Goal: Task Accomplishment & Management: Complete application form

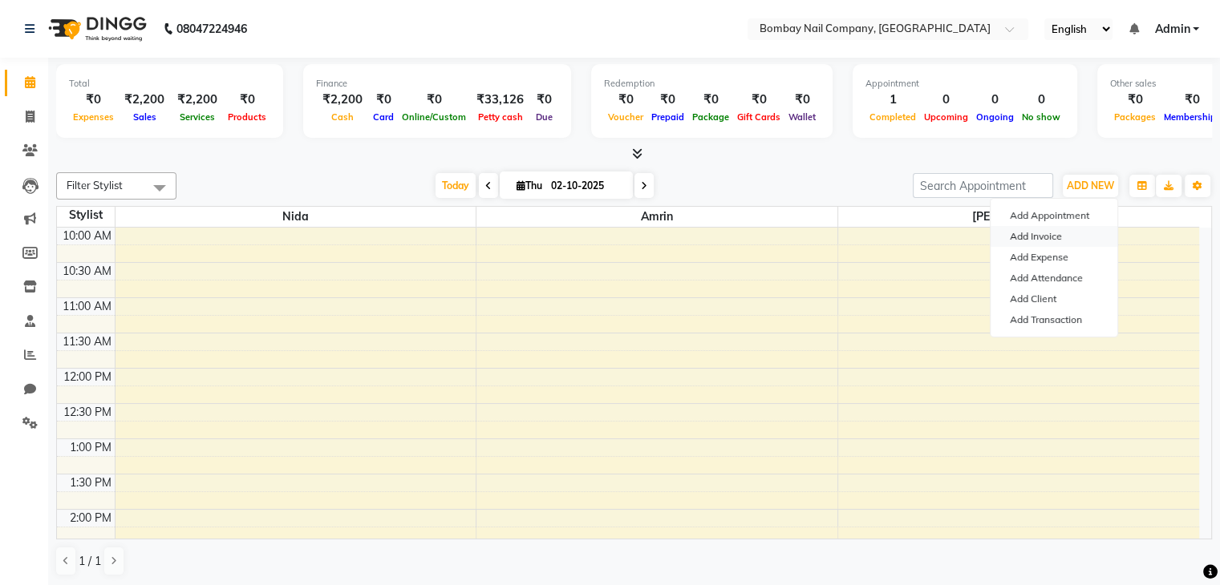
scroll to position [420, 0]
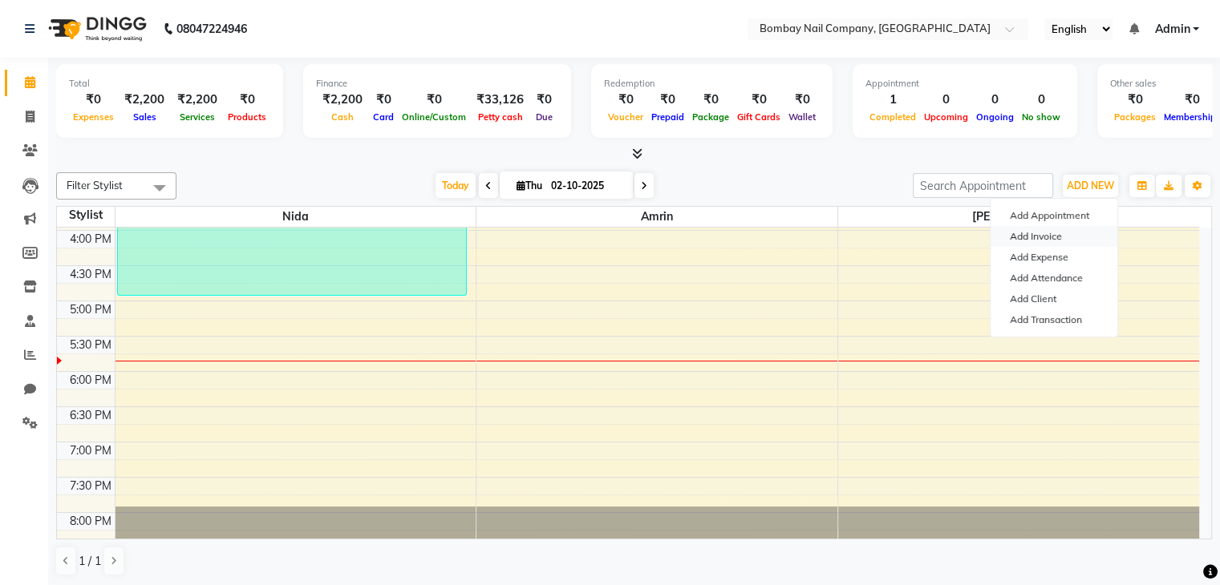
click at [1054, 233] on link "Add Invoice" at bounding box center [1053, 236] width 127 height 21
select select "service"
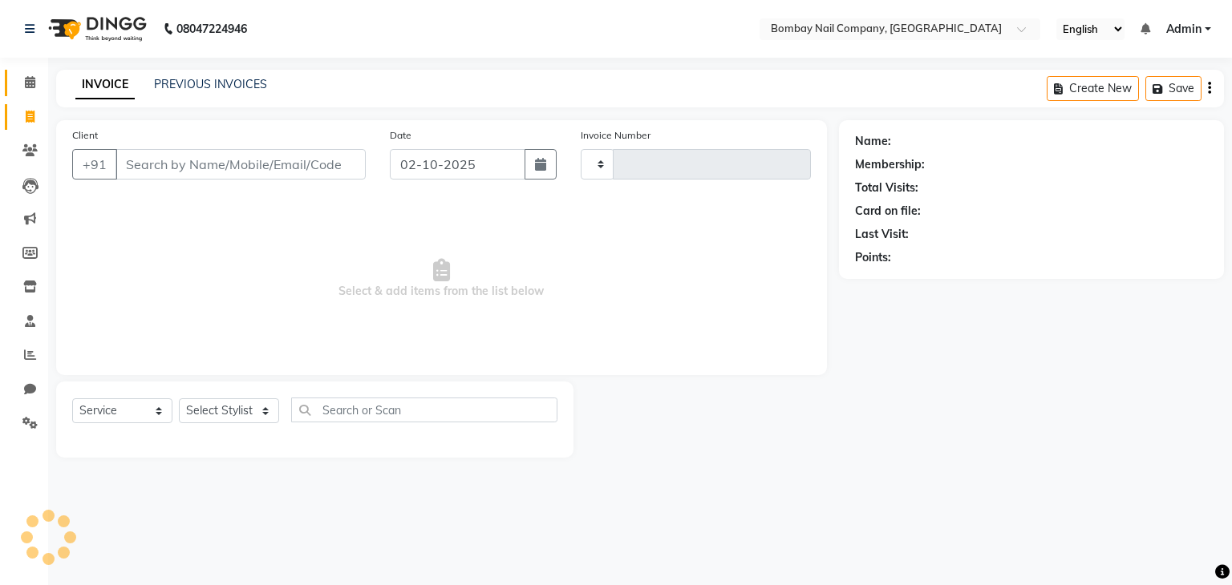
type input "0051"
select select "8785"
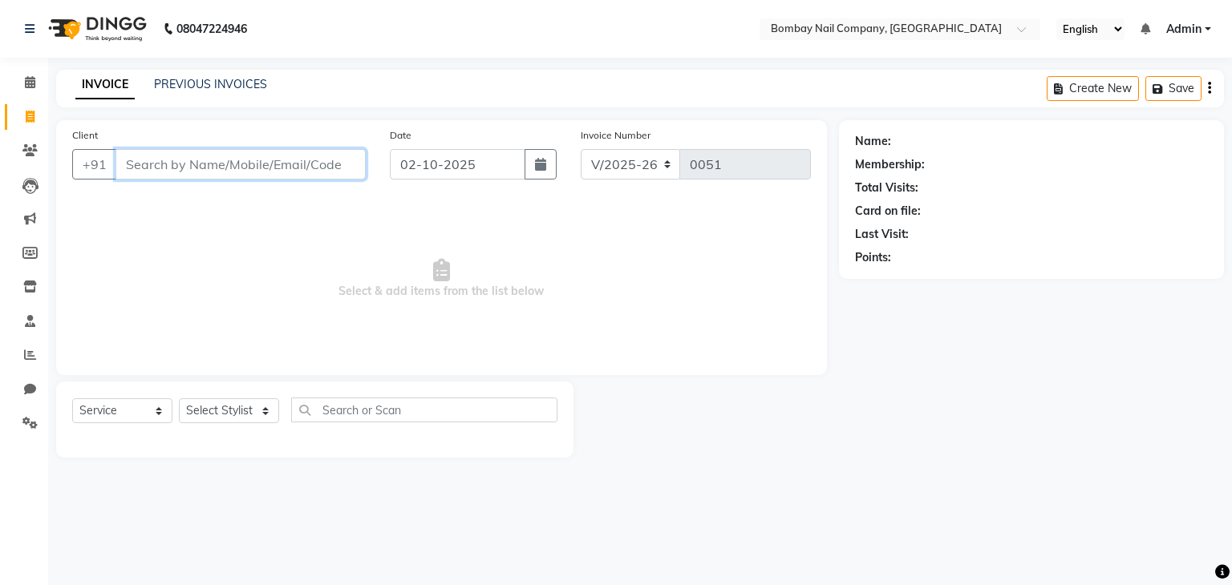
click at [324, 158] on input "Client" at bounding box center [240, 164] width 250 height 30
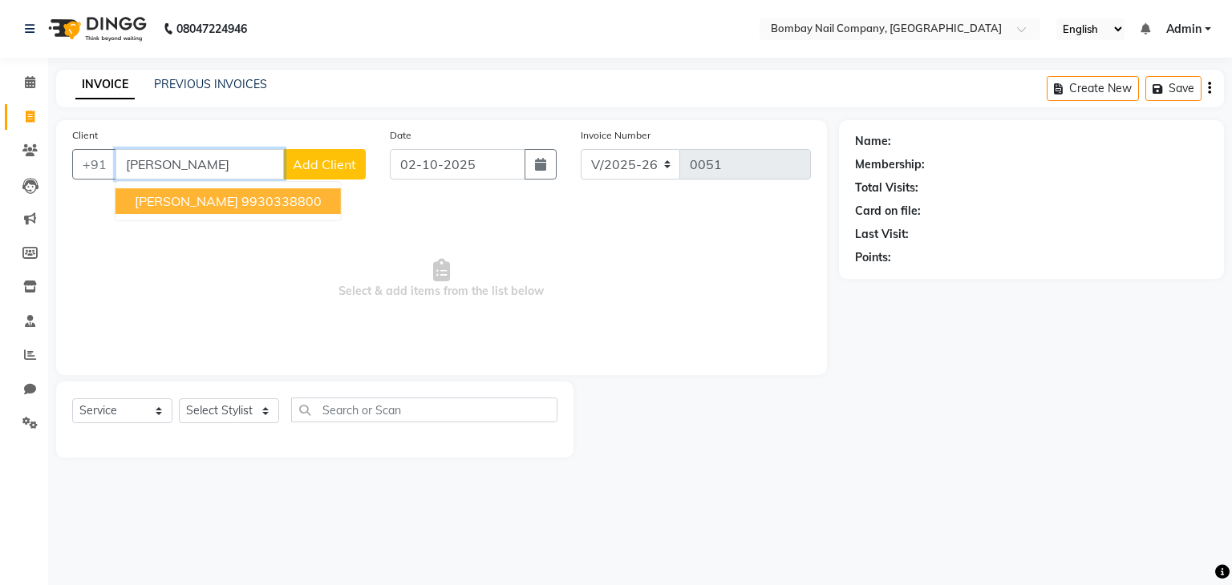
click at [263, 209] on ngb-highlight "9930338800" at bounding box center [281, 201] width 80 height 16
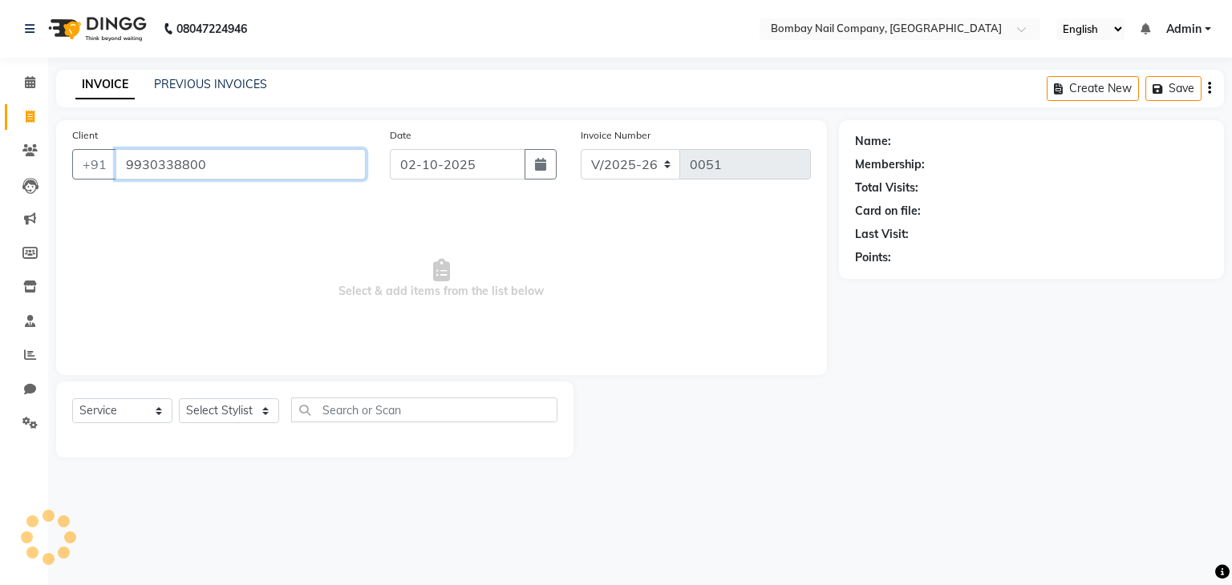
type input "9930338800"
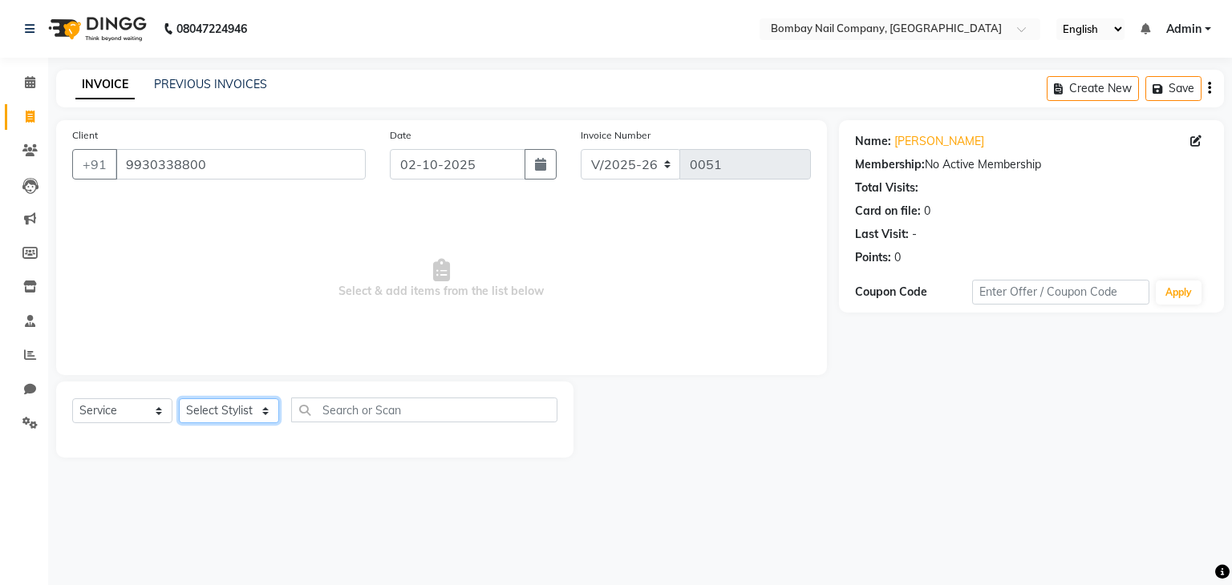
click at [200, 414] on select "Select Stylist Amrin Front Desk Nida Nishi Shaikh" at bounding box center [229, 411] width 100 height 25
select select "90273"
click at [179, 399] on select "Select Stylist Amrin Front Desk Nida Nishi Shaikh" at bounding box center [229, 411] width 100 height 25
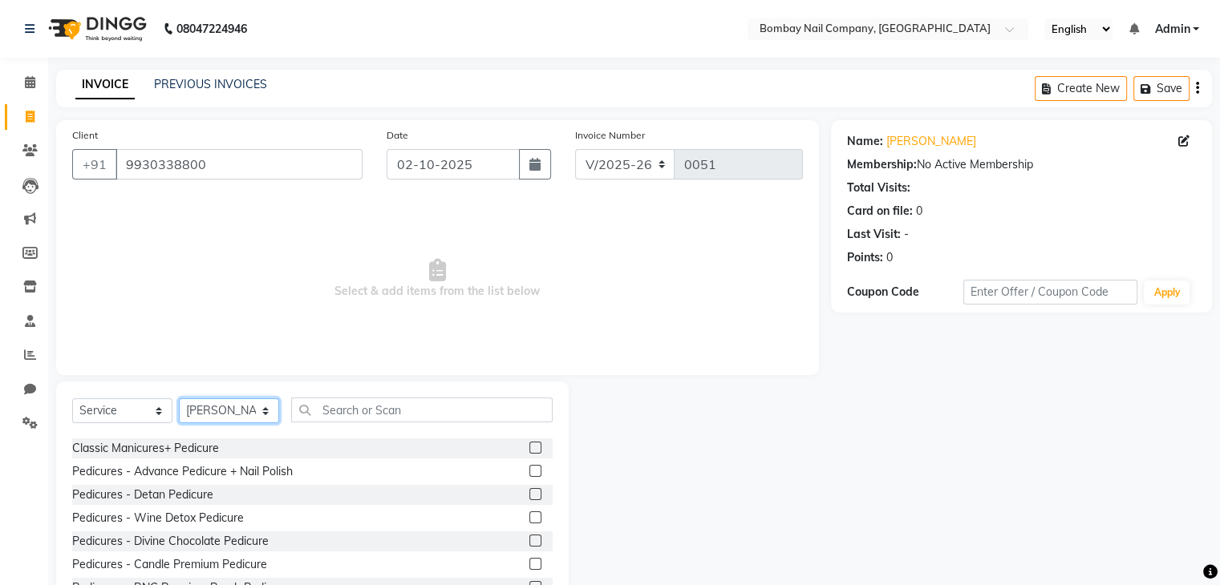
scroll to position [552, 0]
click at [529, 478] on label at bounding box center [535, 474] width 12 height 12
click at [529, 478] on input "checkbox" at bounding box center [534, 475] width 10 height 10
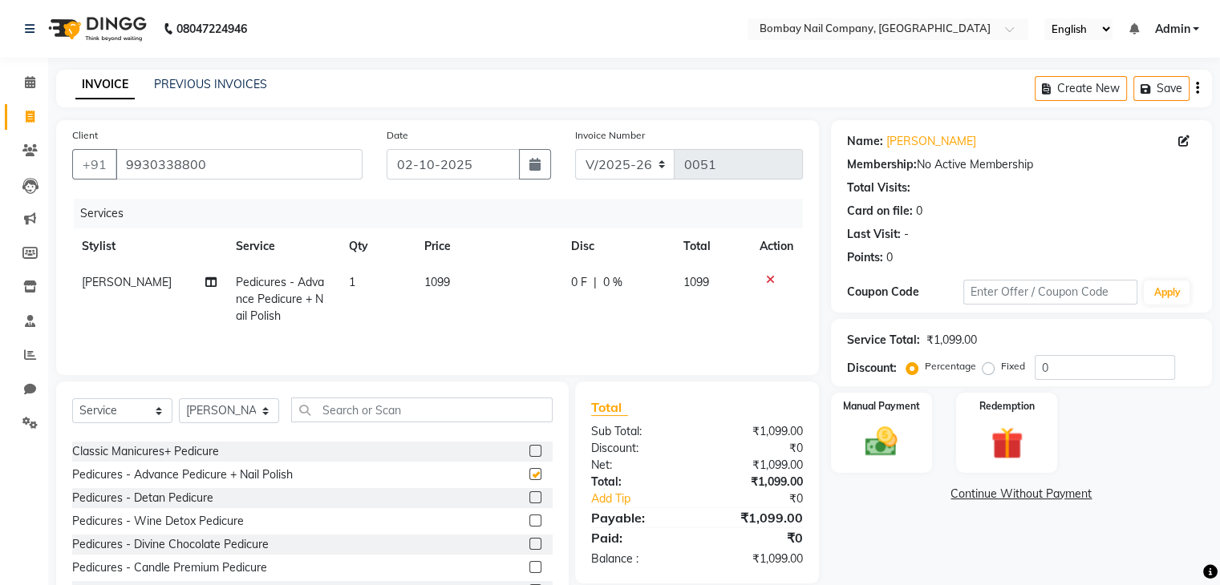
checkbox input "false"
click at [573, 286] on span "0 F" at bounding box center [579, 282] width 16 height 17
select select "90273"
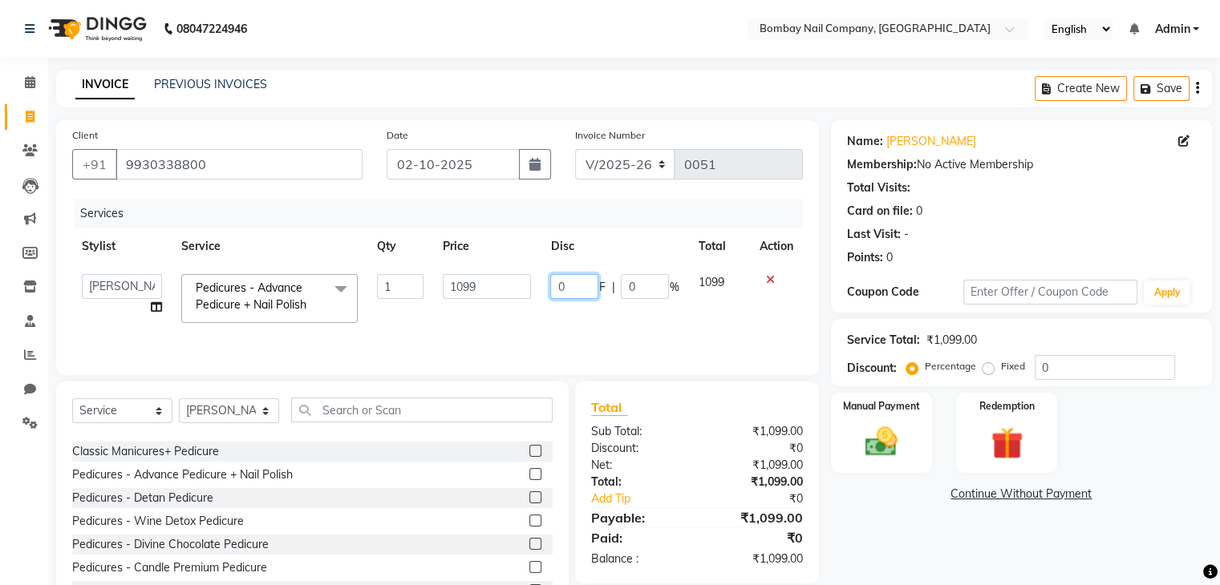
click at [573, 286] on input "0" at bounding box center [574, 286] width 48 height 25
type input "499"
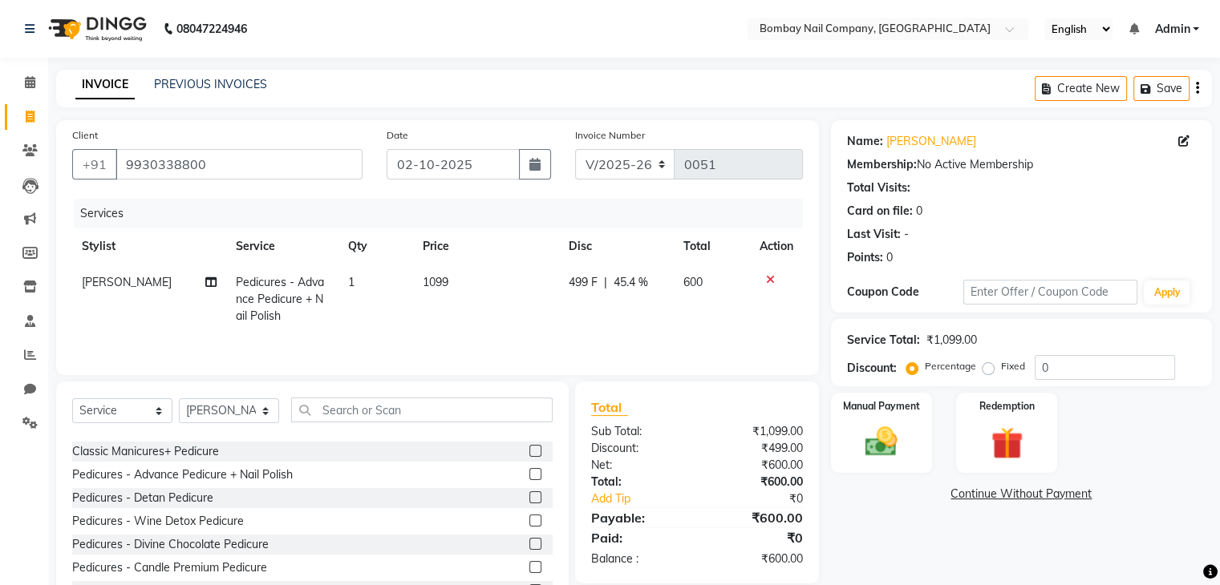
click at [516, 249] on th "Price" at bounding box center [486, 247] width 146 height 36
click at [586, 275] on span "499 F" at bounding box center [583, 282] width 29 height 17
select select "90273"
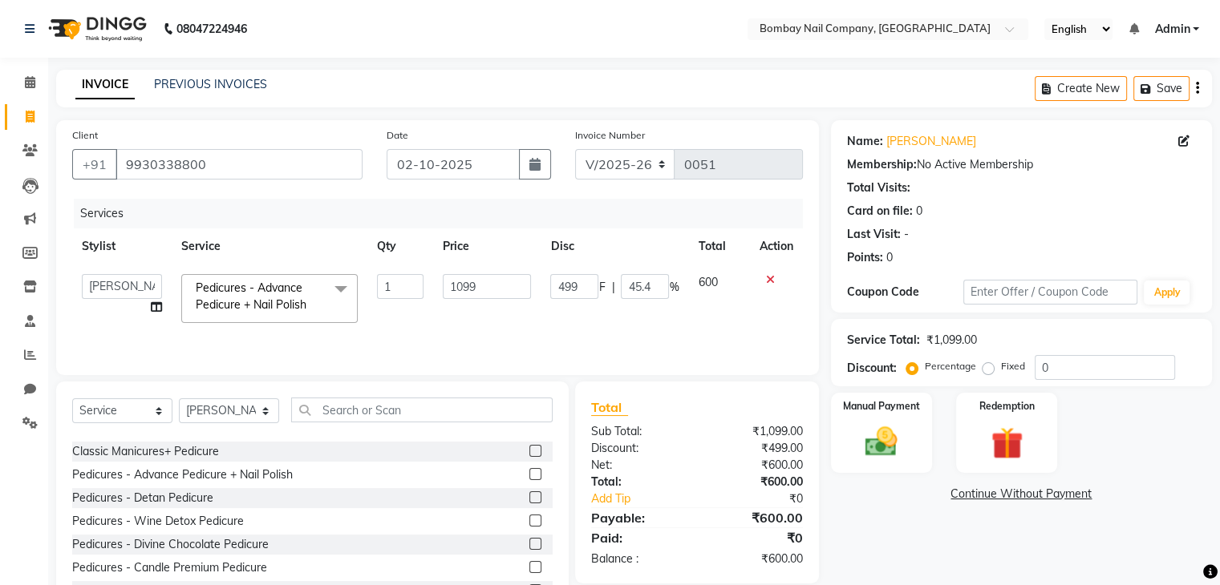
click at [586, 275] on input "499" at bounding box center [574, 286] width 48 height 25
type input "4"
type input "399"
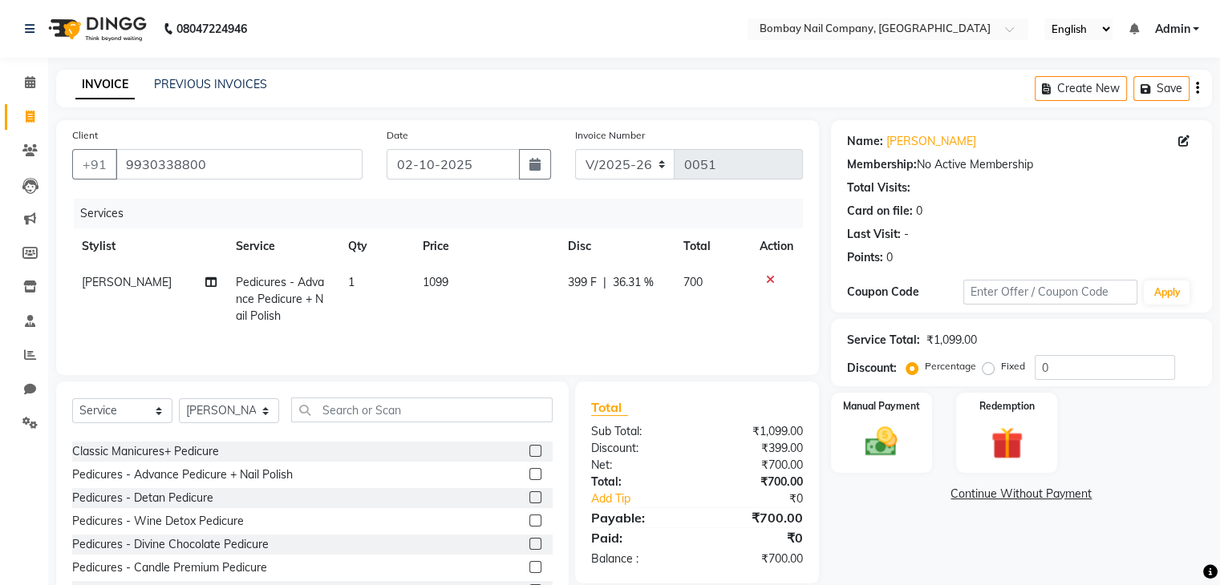
click at [528, 257] on th "Price" at bounding box center [485, 247] width 145 height 36
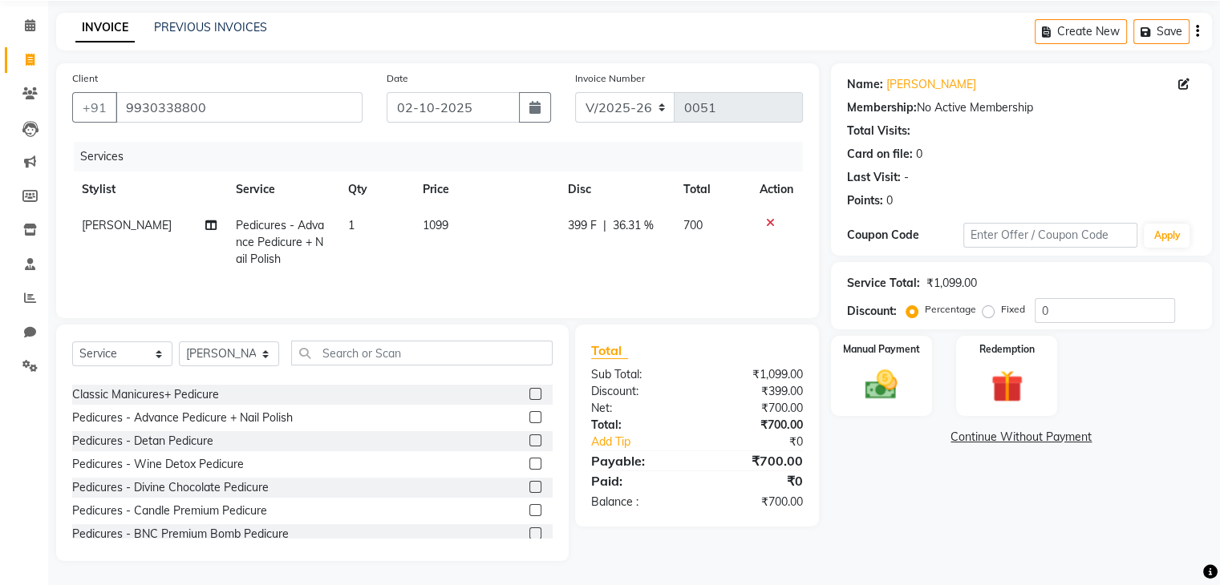
scroll to position [58, 0]
click at [259, 350] on select "Select Stylist Amrin Front Desk Nida Nishi Shaikh" at bounding box center [229, 354] width 100 height 25
select select "89819"
click at [179, 342] on select "Select Stylist Amrin Front Desk Nida Nishi Shaikh" at bounding box center [229, 354] width 100 height 25
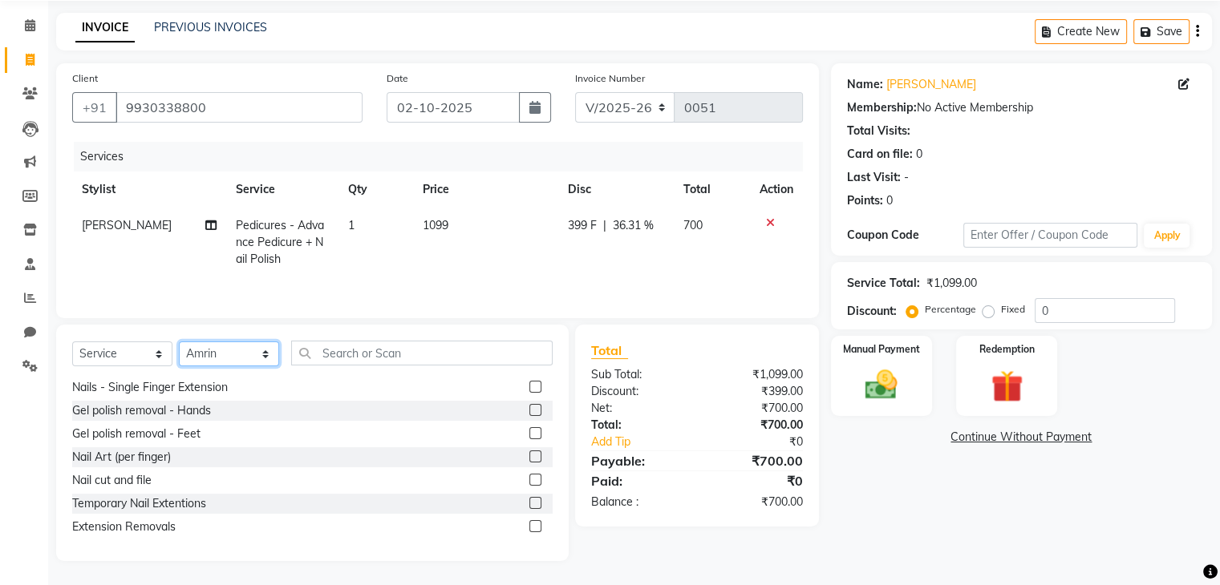
scroll to position [157, 0]
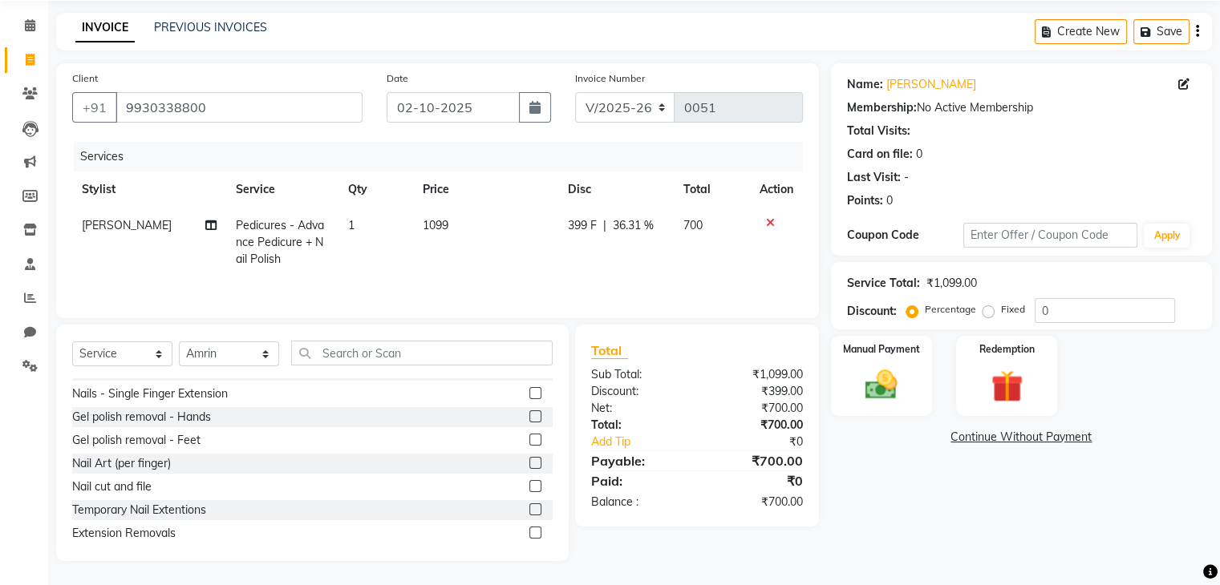
click at [529, 440] on label at bounding box center [535, 440] width 12 height 12
click at [529, 440] on input "checkbox" at bounding box center [534, 440] width 10 height 10
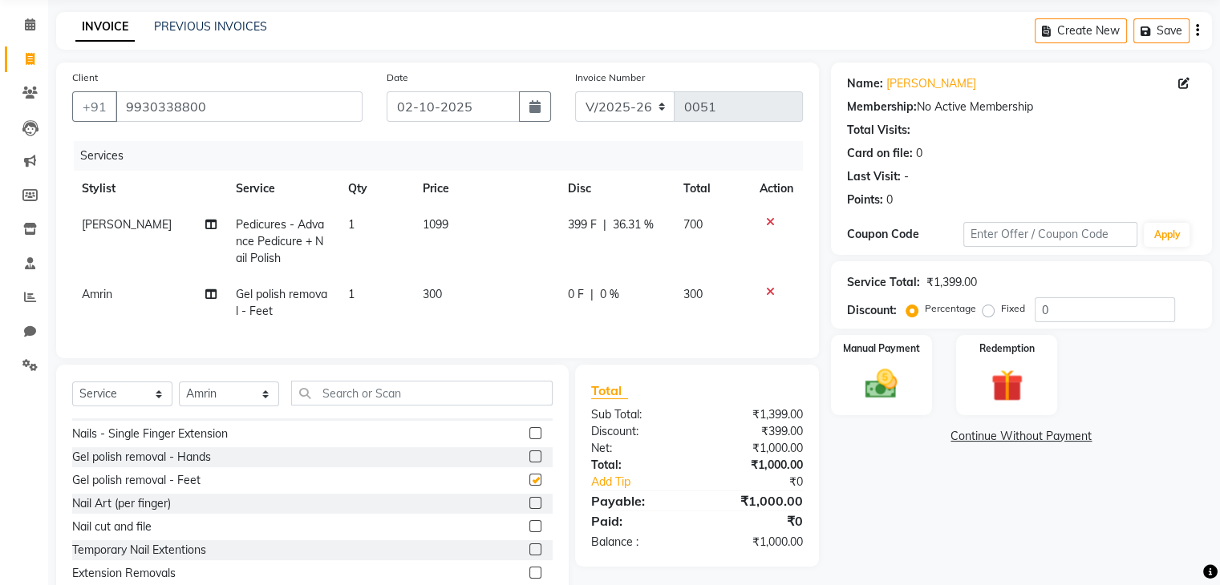
checkbox input "false"
click at [767, 290] on icon at bounding box center [770, 291] width 9 height 11
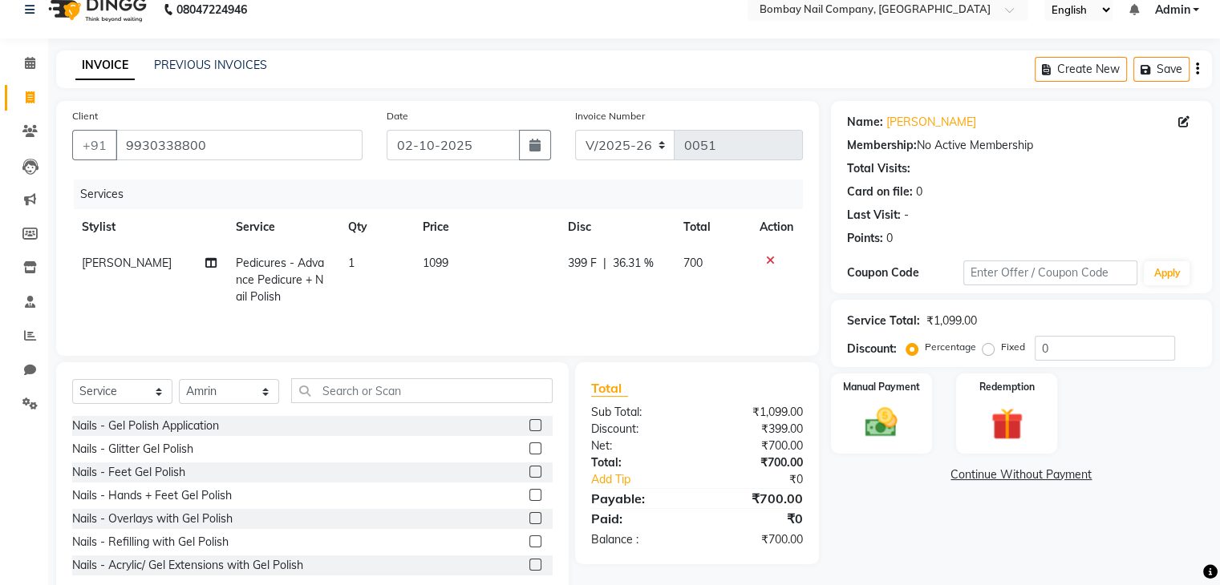
scroll to position [0, 0]
click at [529, 431] on label at bounding box center [535, 425] width 12 height 12
click at [529, 431] on input "checkbox" at bounding box center [534, 426] width 10 height 10
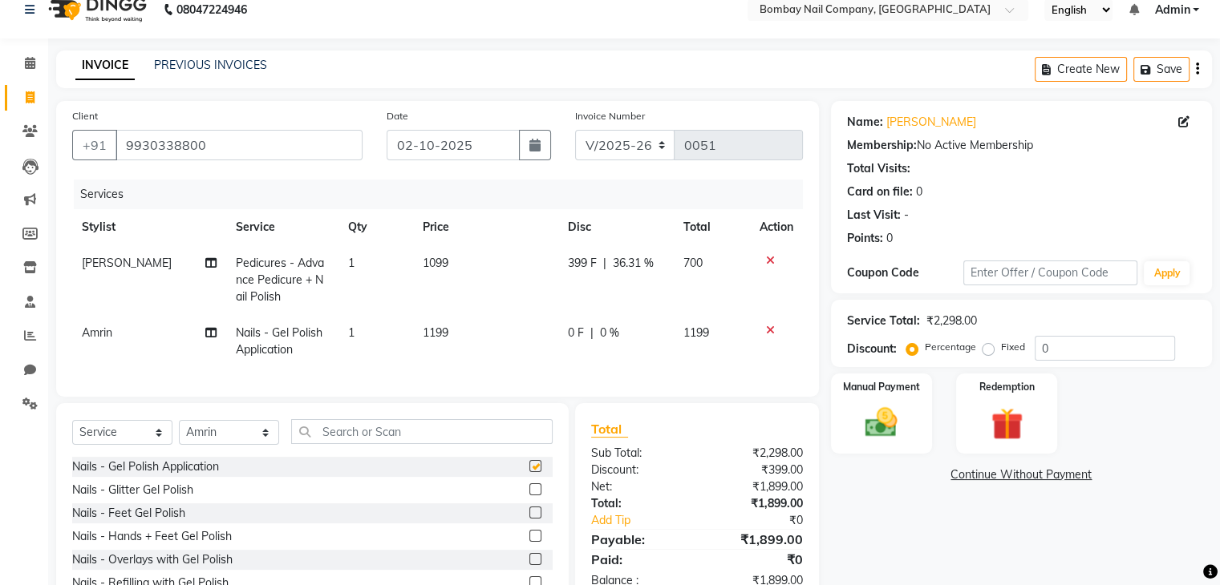
checkbox input "false"
click at [773, 334] on div at bounding box center [776, 330] width 34 height 11
click at [768, 331] on icon at bounding box center [770, 330] width 9 height 11
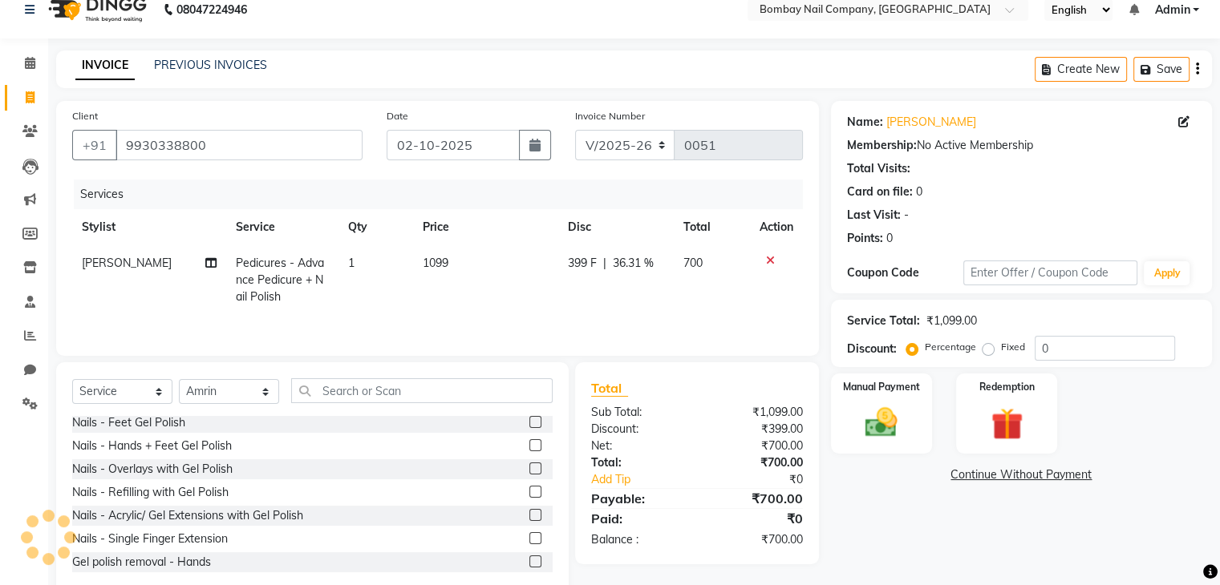
click at [529, 448] on label at bounding box center [535, 445] width 12 height 12
click at [529, 448] on input "checkbox" at bounding box center [534, 446] width 10 height 10
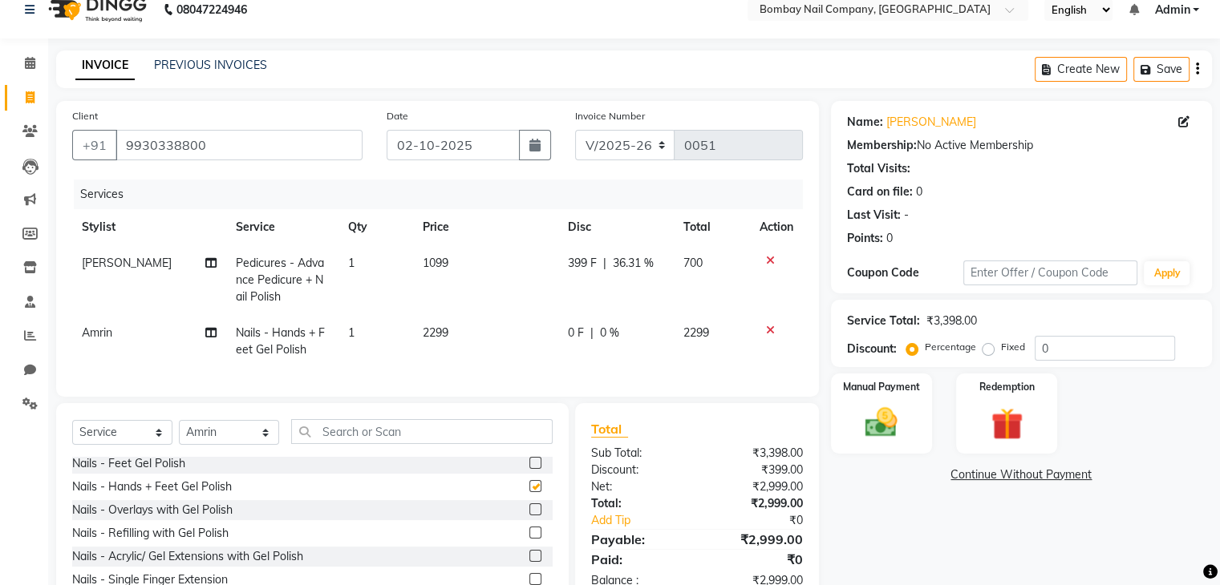
checkbox input "false"
click at [573, 334] on span "0 F" at bounding box center [576, 333] width 16 height 17
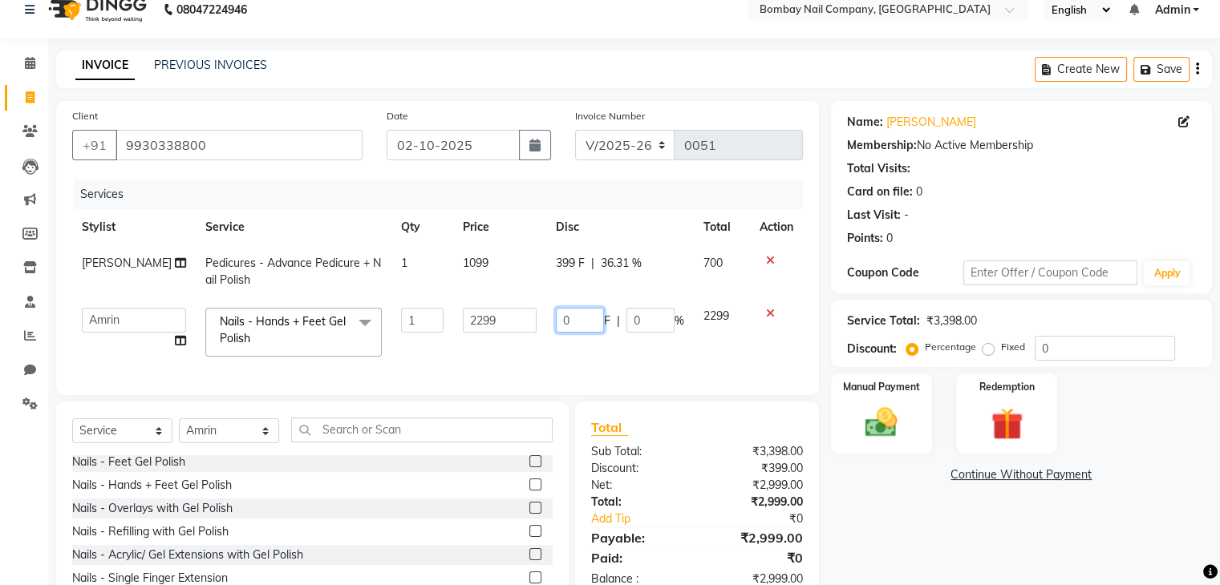
click at [570, 318] on input "0" at bounding box center [580, 320] width 48 height 25
type input "699"
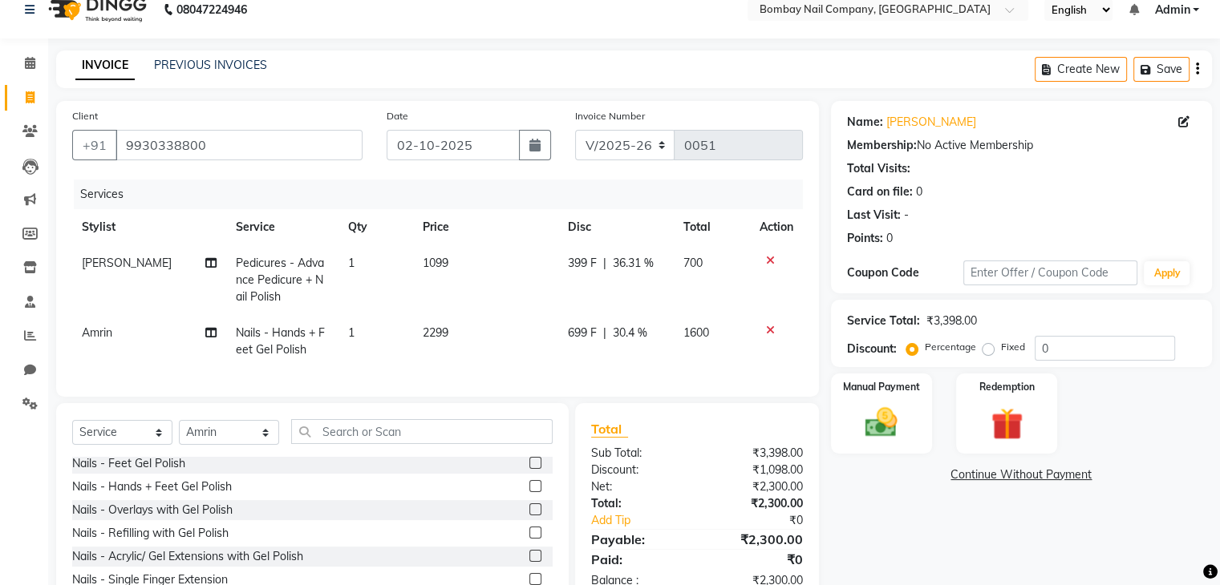
click at [522, 293] on td "1099" at bounding box center [485, 280] width 145 height 70
select select "90273"
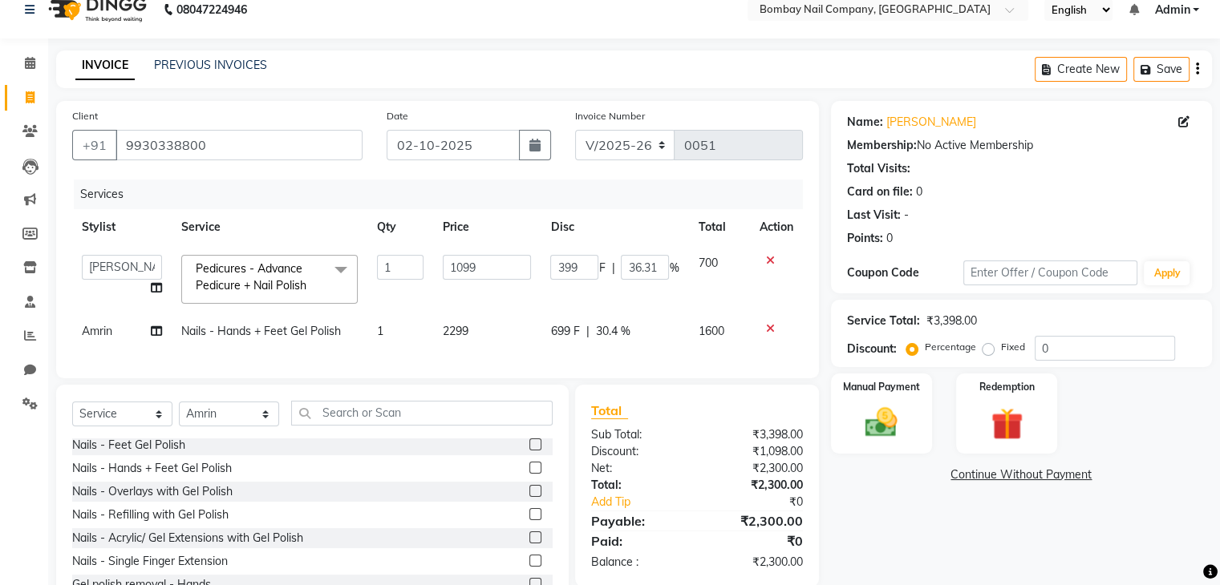
click at [571, 331] on span "699 F" at bounding box center [564, 331] width 29 height 17
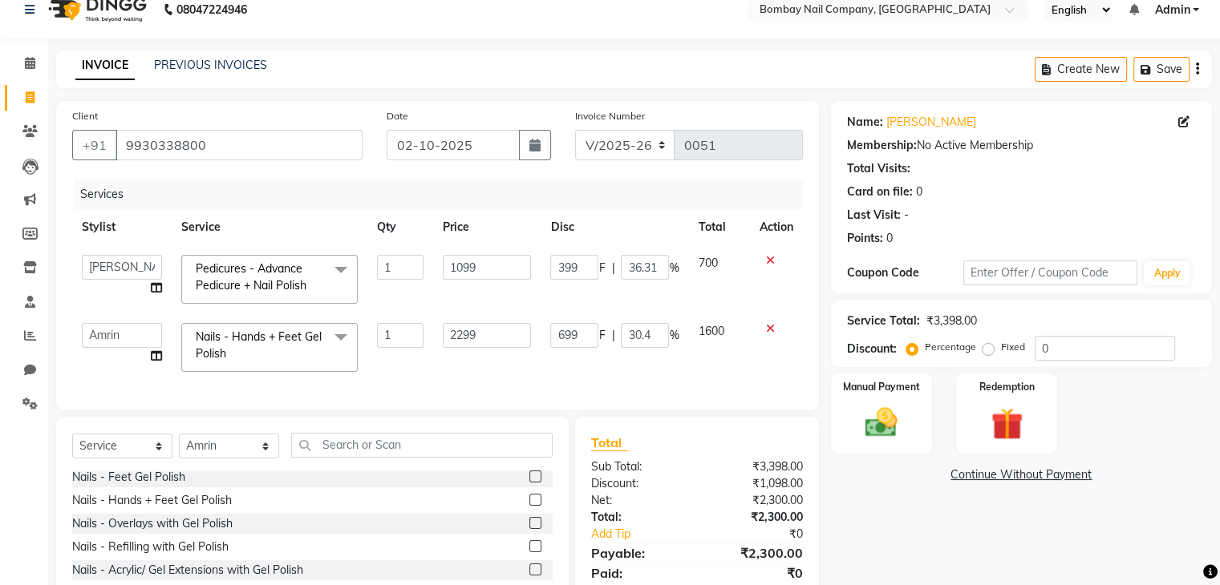
click at [571, 331] on input "699" at bounding box center [574, 335] width 48 height 25
type input "799"
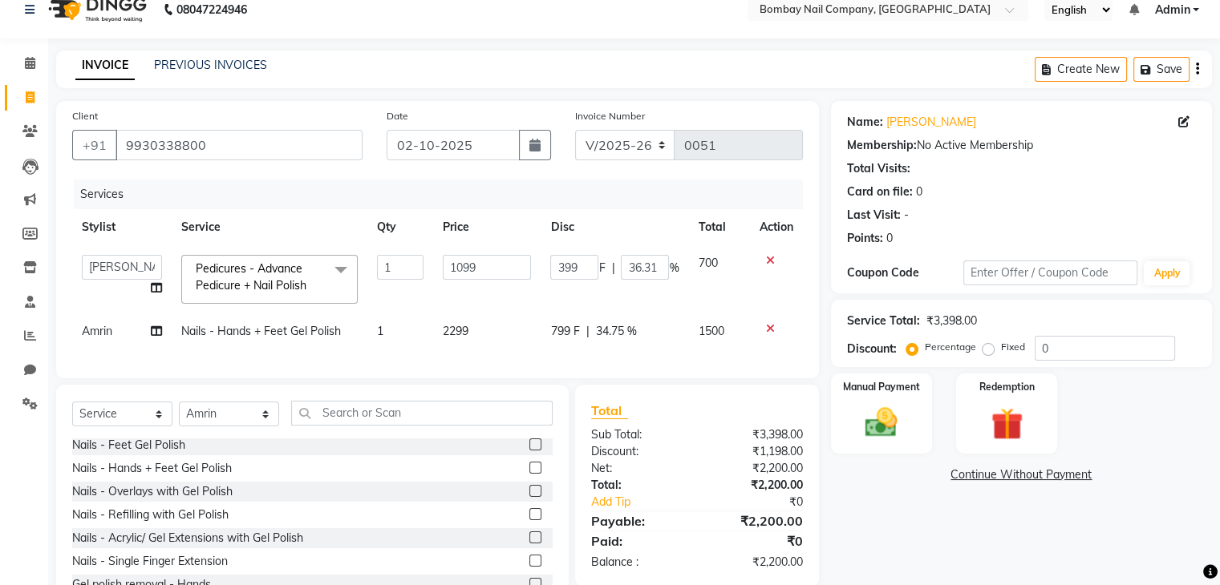
click at [683, 298] on td "399 F | 36.31 %" at bounding box center [615, 279] width 148 height 68
click at [766, 326] on icon at bounding box center [770, 328] width 9 height 11
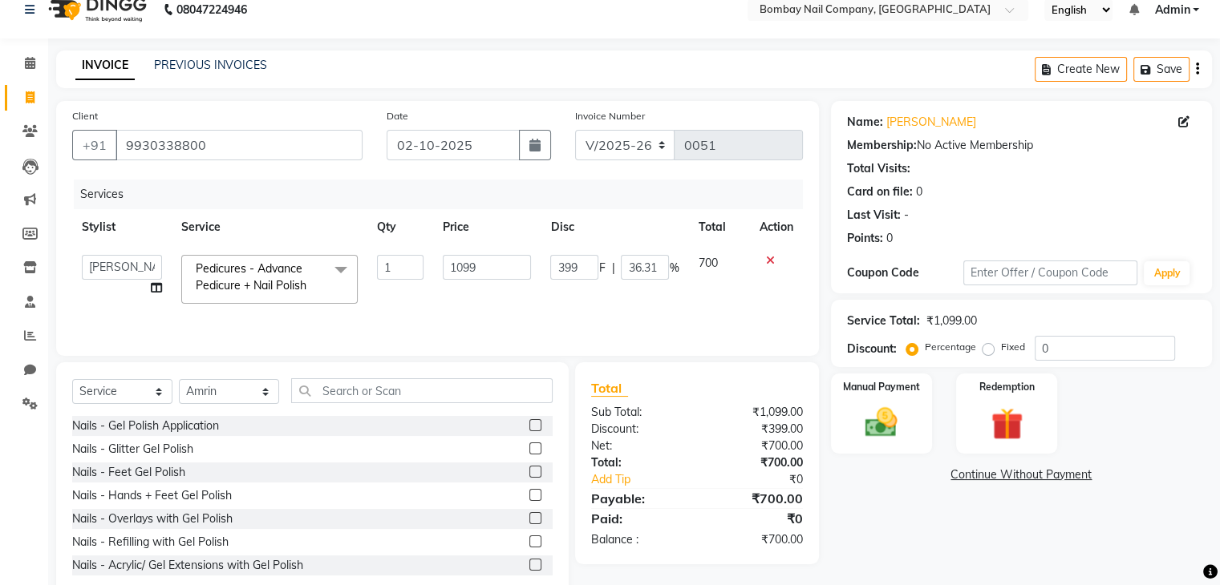
scroll to position [0, 0]
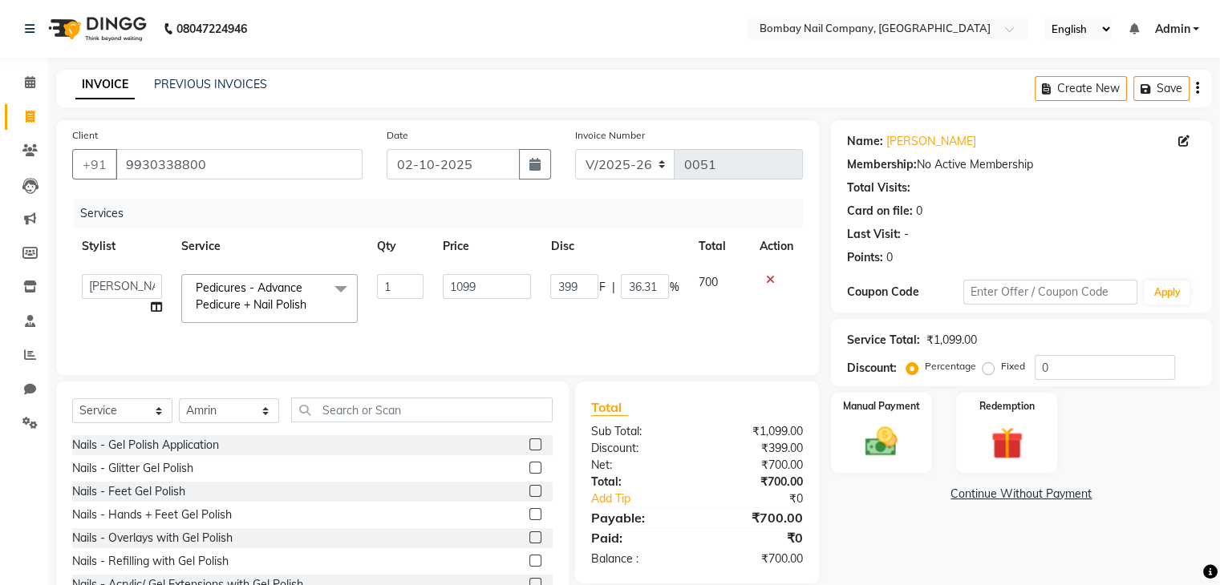
click at [529, 444] on label at bounding box center [535, 445] width 12 height 12
click at [529, 444] on input "checkbox" at bounding box center [534, 445] width 10 height 10
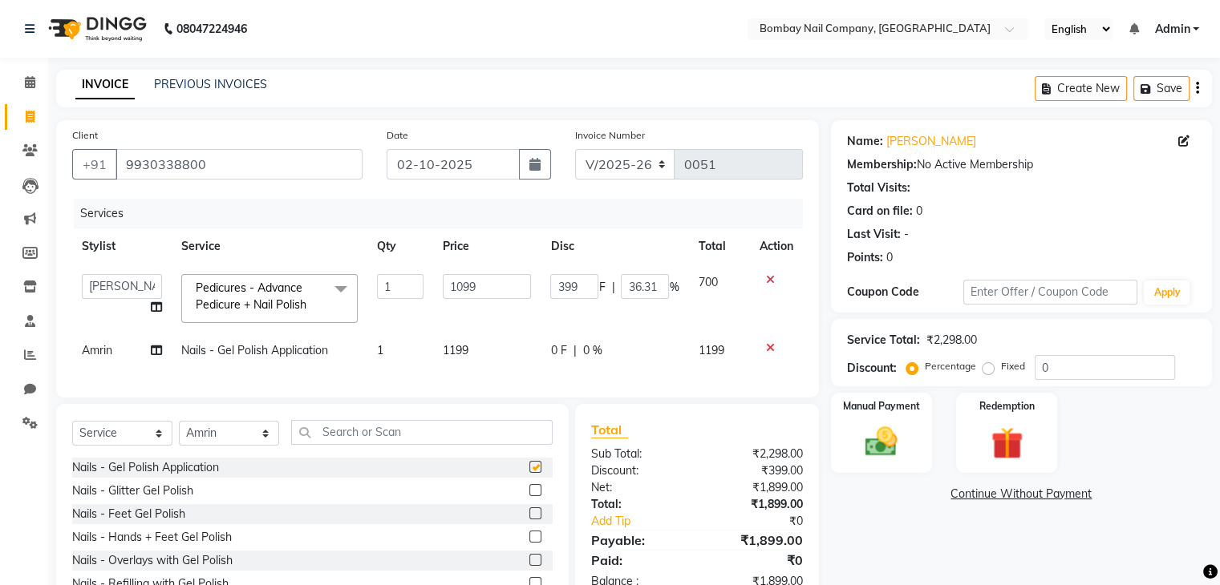
checkbox input "false"
click at [558, 350] on span "0 F" at bounding box center [558, 350] width 16 height 17
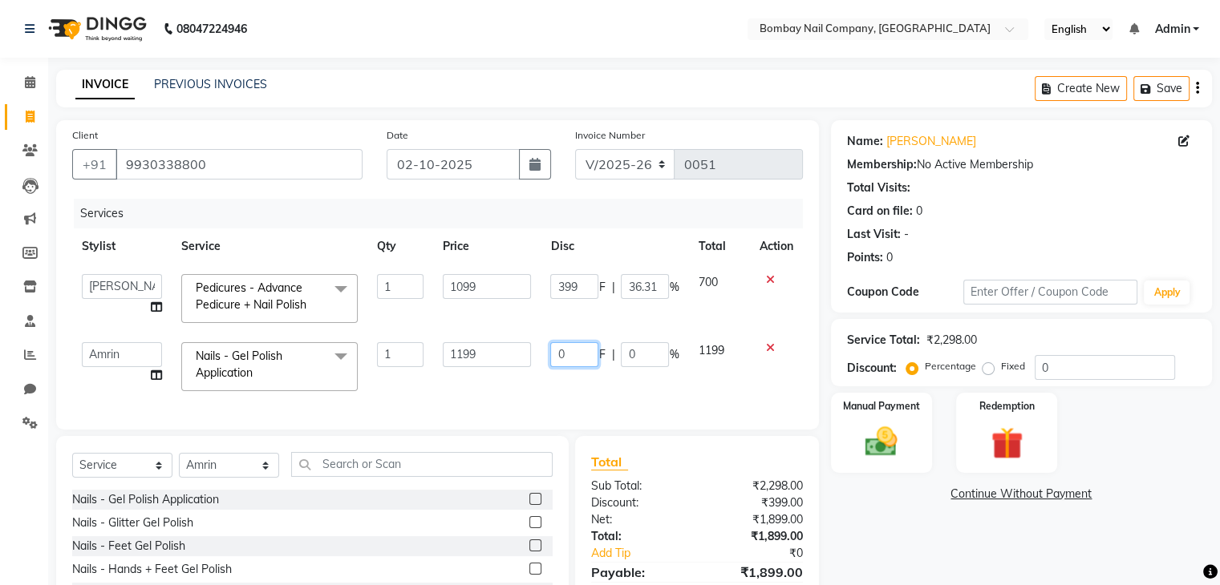
click at [558, 350] on input "0" at bounding box center [574, 354] width 48 height 25
type input "399"
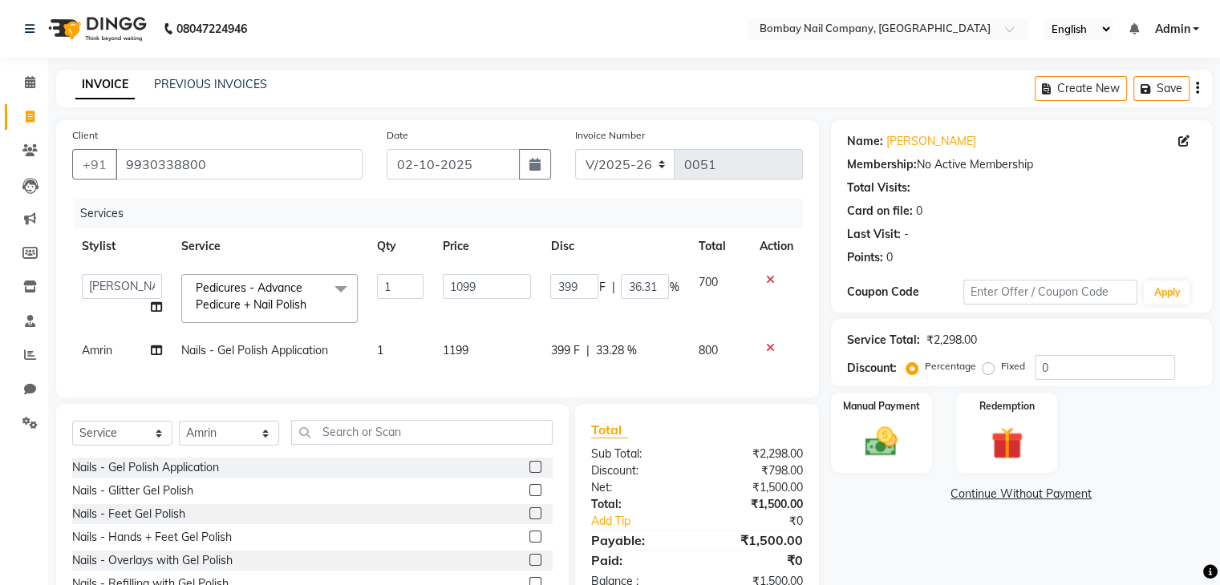
click at [550, 341] on td "399 F | 33.28 %" at bounding box center [615, 351] width 148 height 36
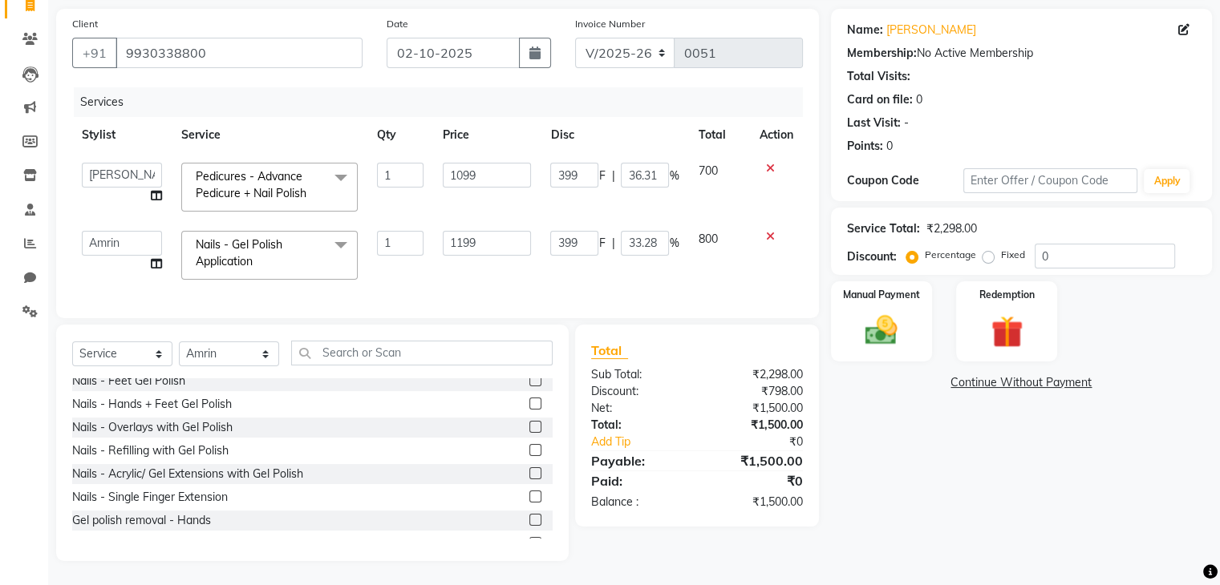
scroll to position [55, 0]
click at [529, 450] on label at bounding box center [535, 450] width 12 height 12
click at [529, 450] on input "checkbox" at bounding box center [534, 450] width 10 height 10
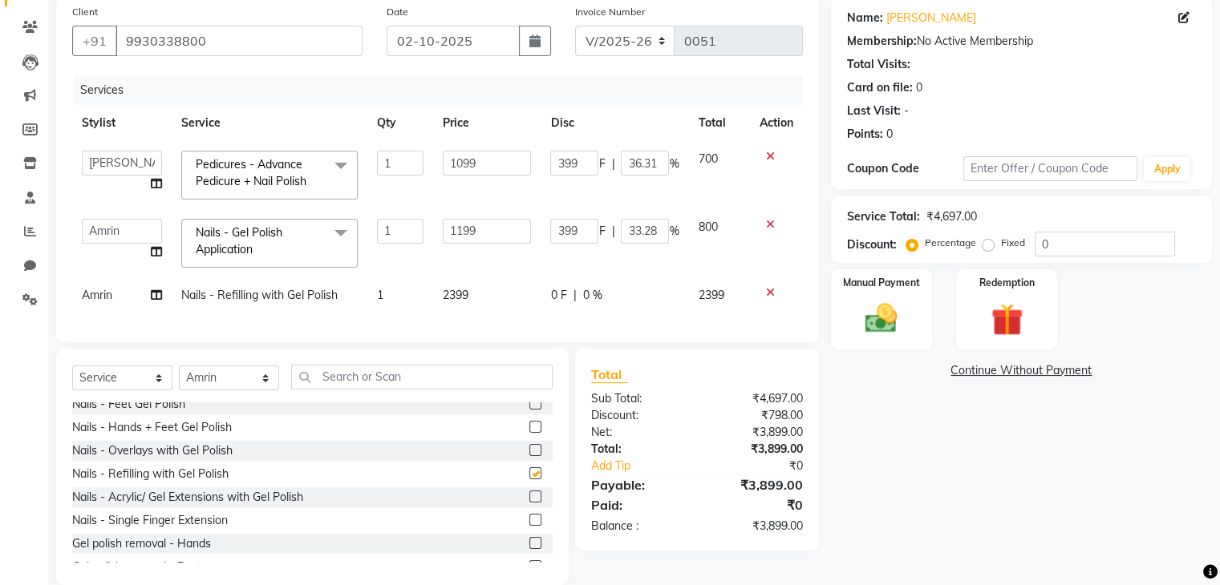
checkbox input "false"
click at [558, 296] on span "0 F" at bounding box center [558, 295] width 16 height 17
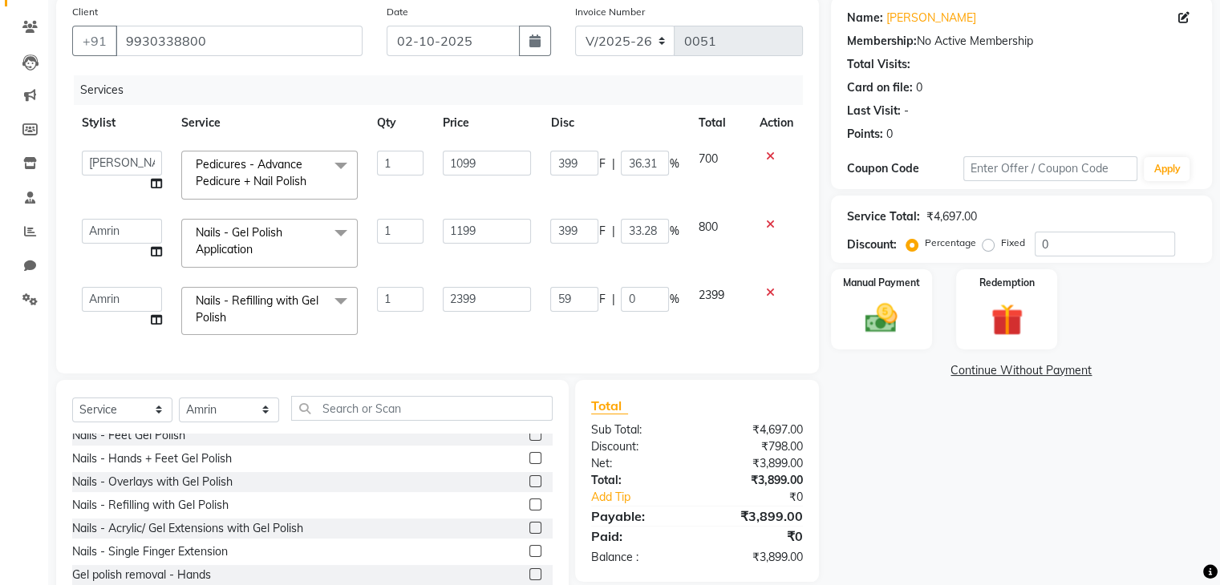
type input "599"
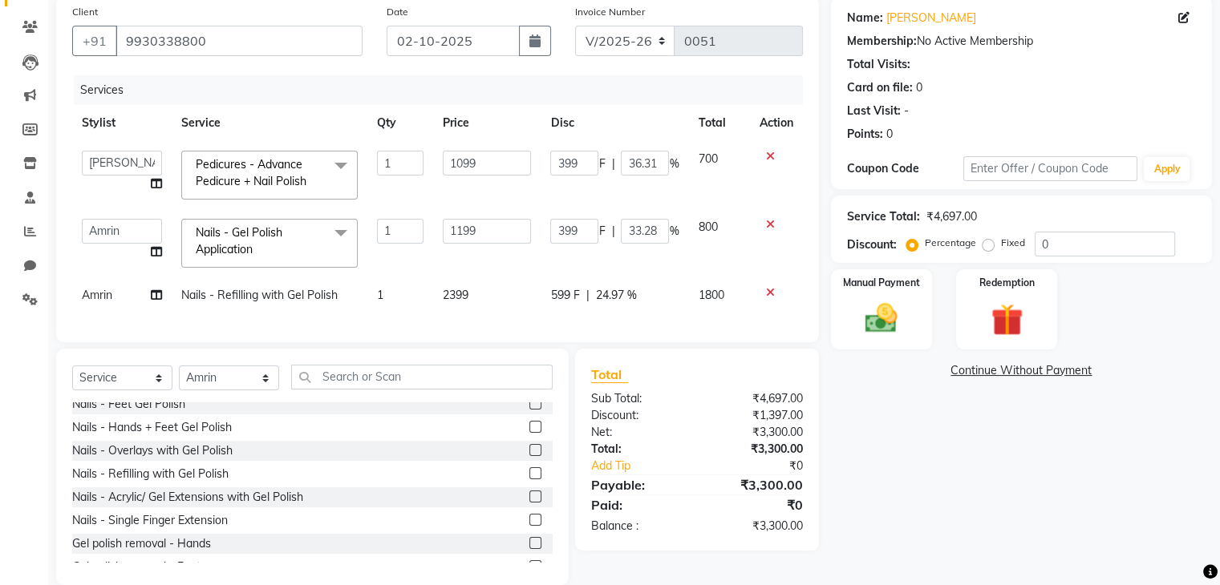
click at [534, 277] on td "2399" at bounding box center [486, 295] width 107 height 36
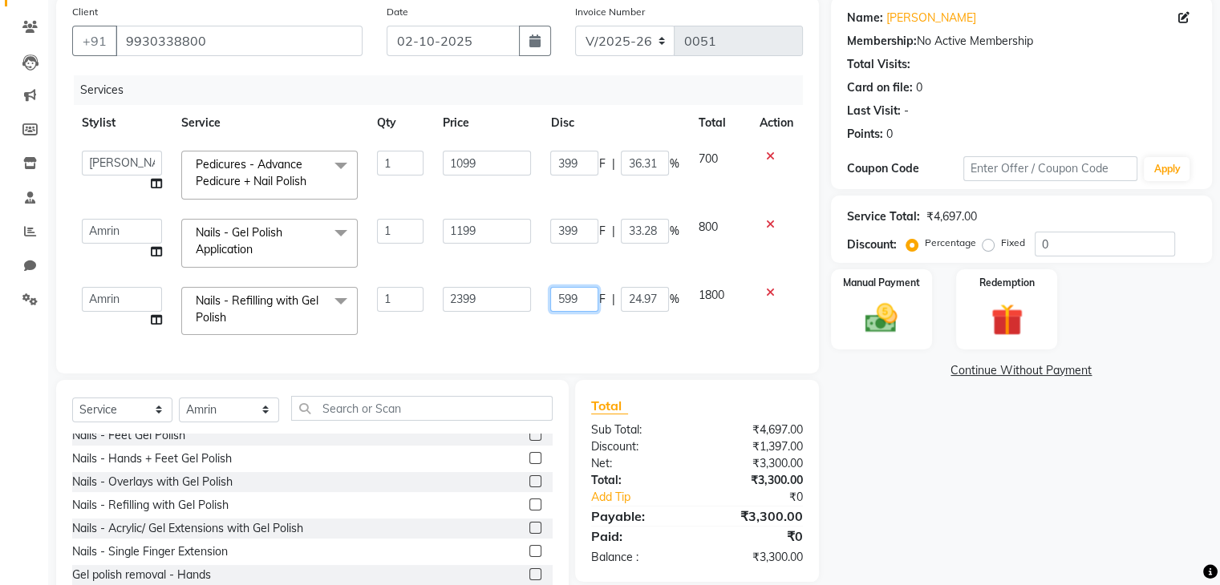
click at [592, 301] on input "599" at bounding box center [574, 299] width 48 height 25
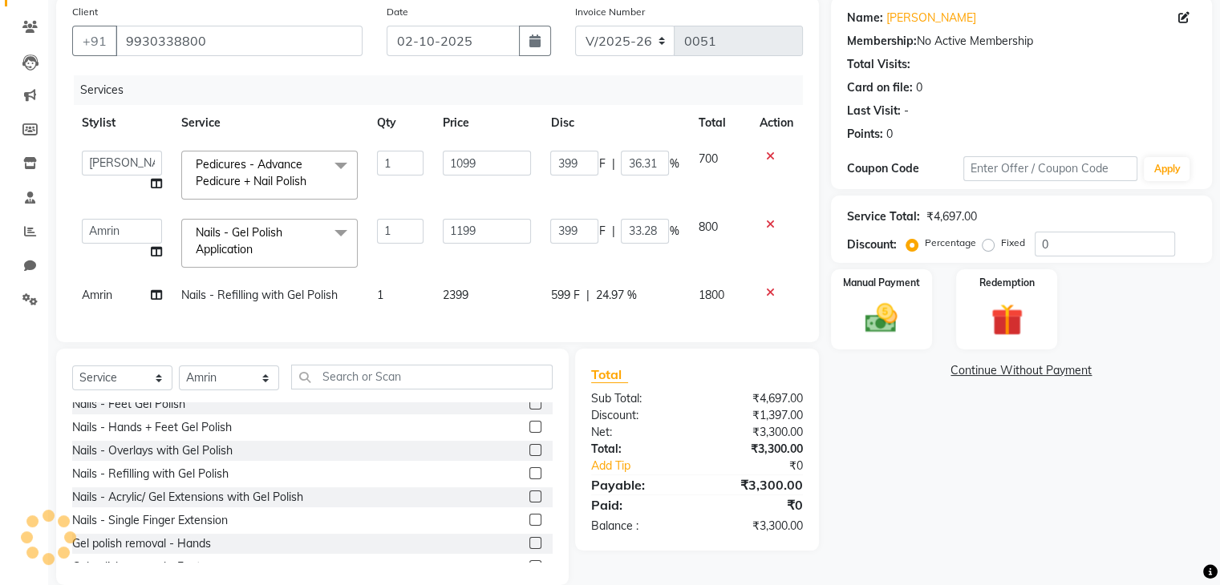
click at [513, 257] on td "1199" at bounding box center [486, 243] width 107 height 68
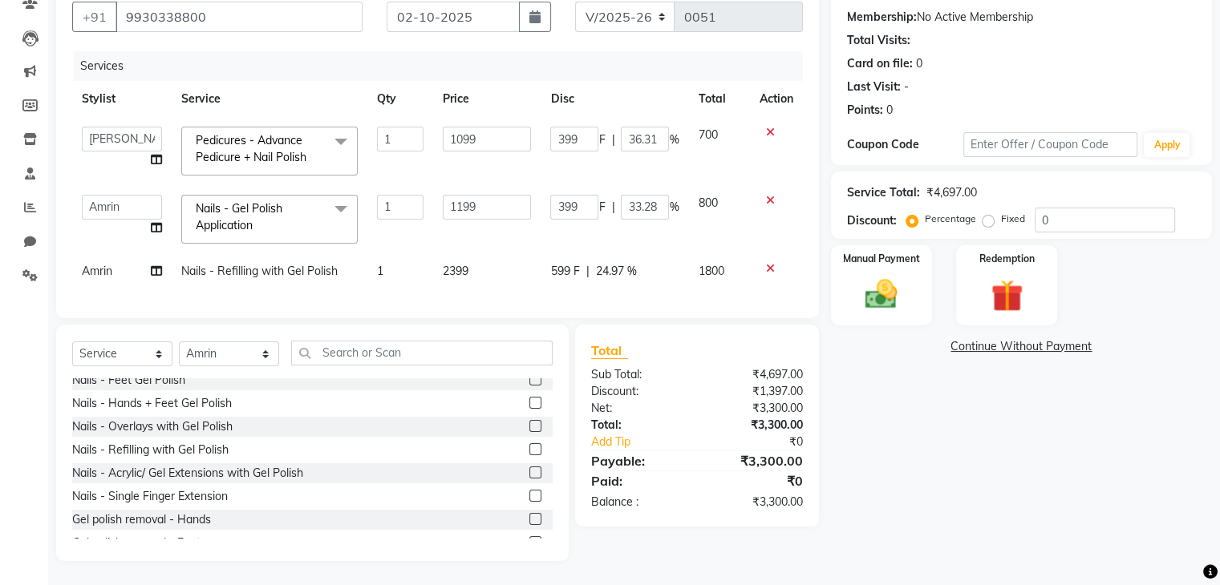
scroll to position [0, 0]
click at [898, 276] on img at bounding box center [881, 295] width 54 height 38
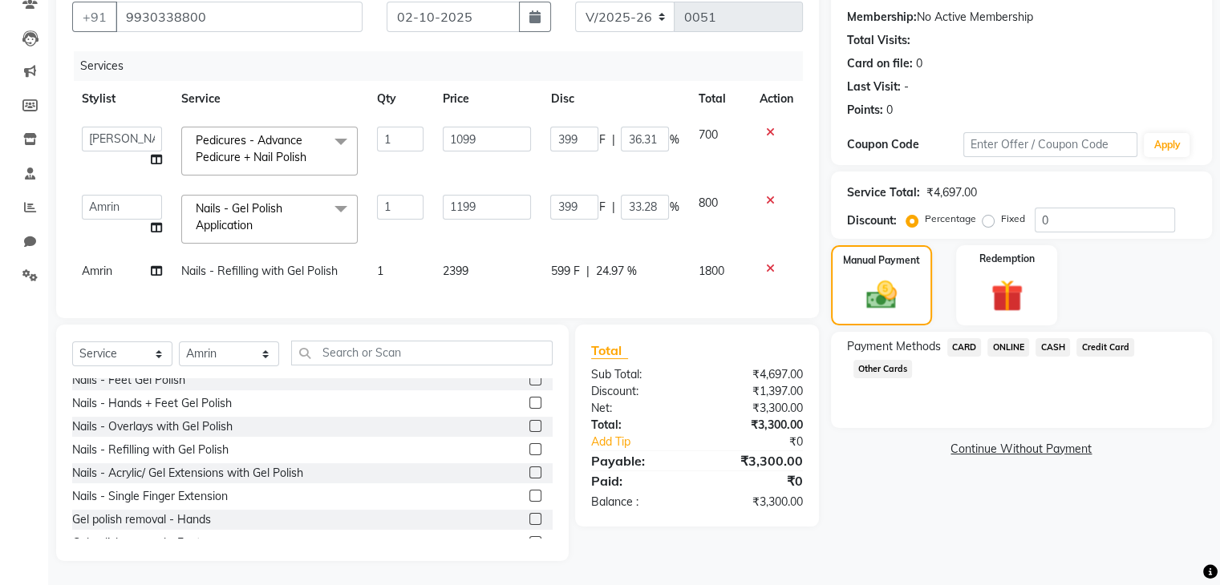
click at [963, 339] on span "CARD" at bounding box center [964, 347] width 34 height 18
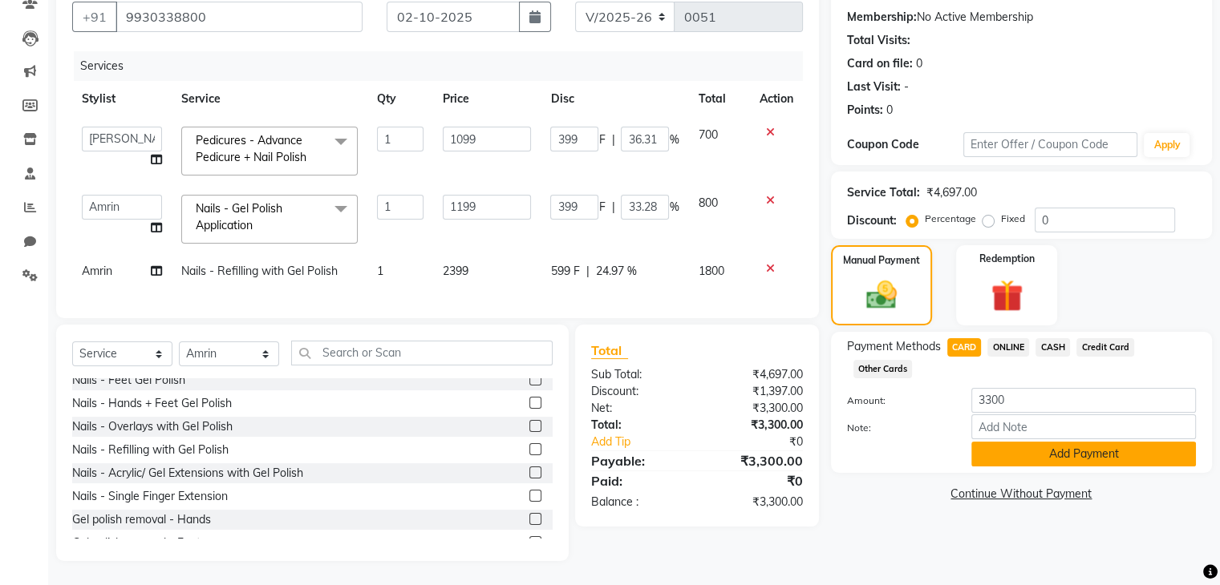
click at [1074, 444] on button "Add Payment" at bounding box center [1083, 454] width 225 height 25
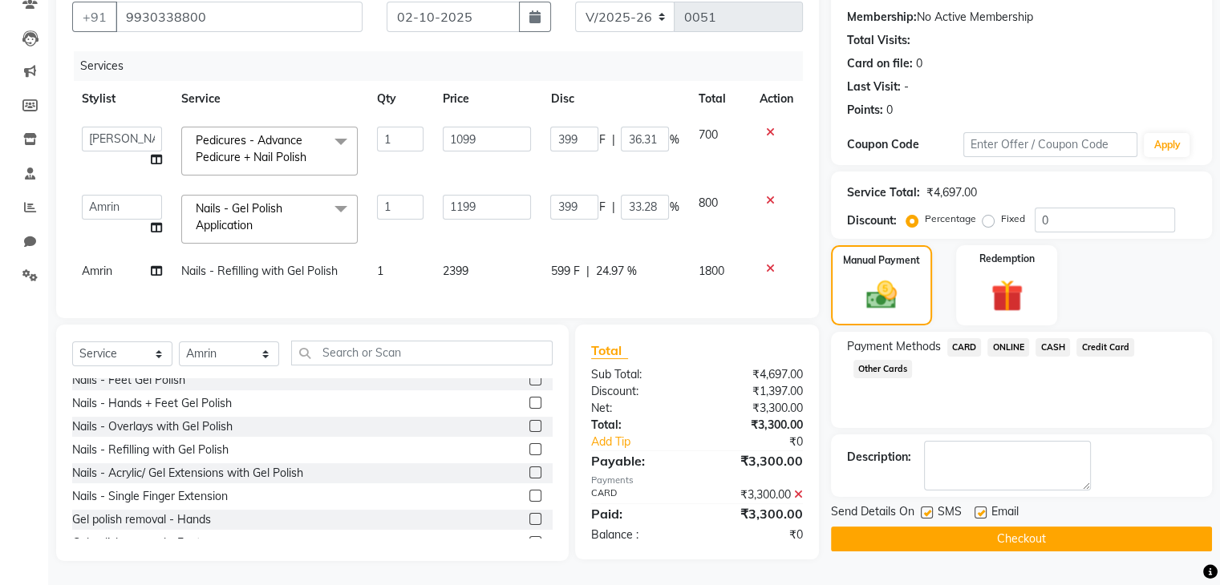
click at [1073, 527] on button "Checkout" at bounding box center [1021, 539] width 381 height 25
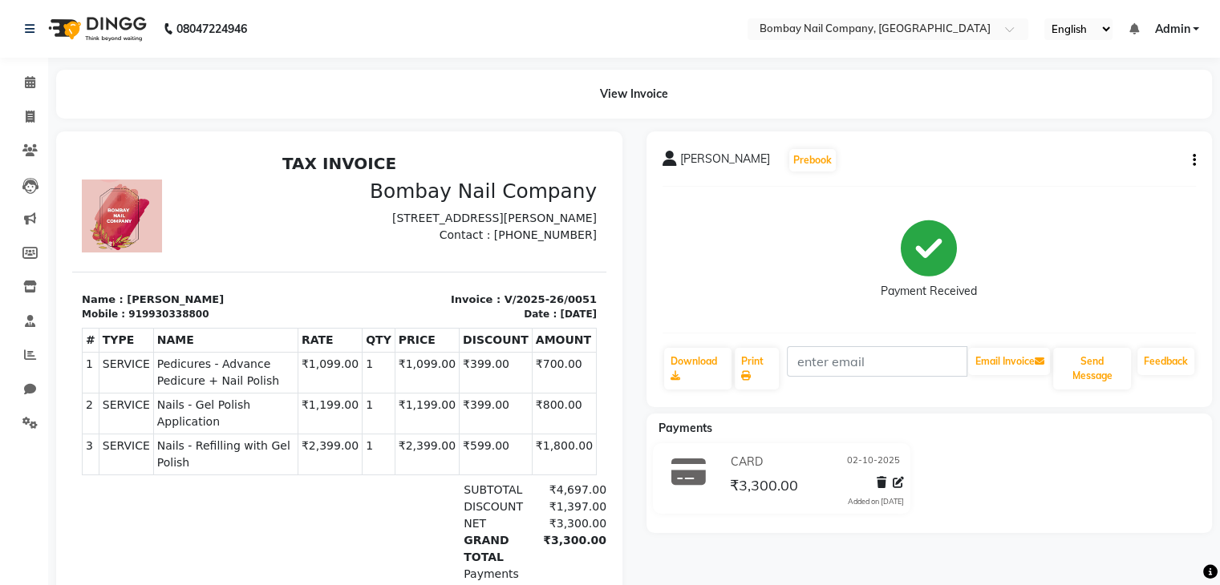
scroll to position [13, 0]
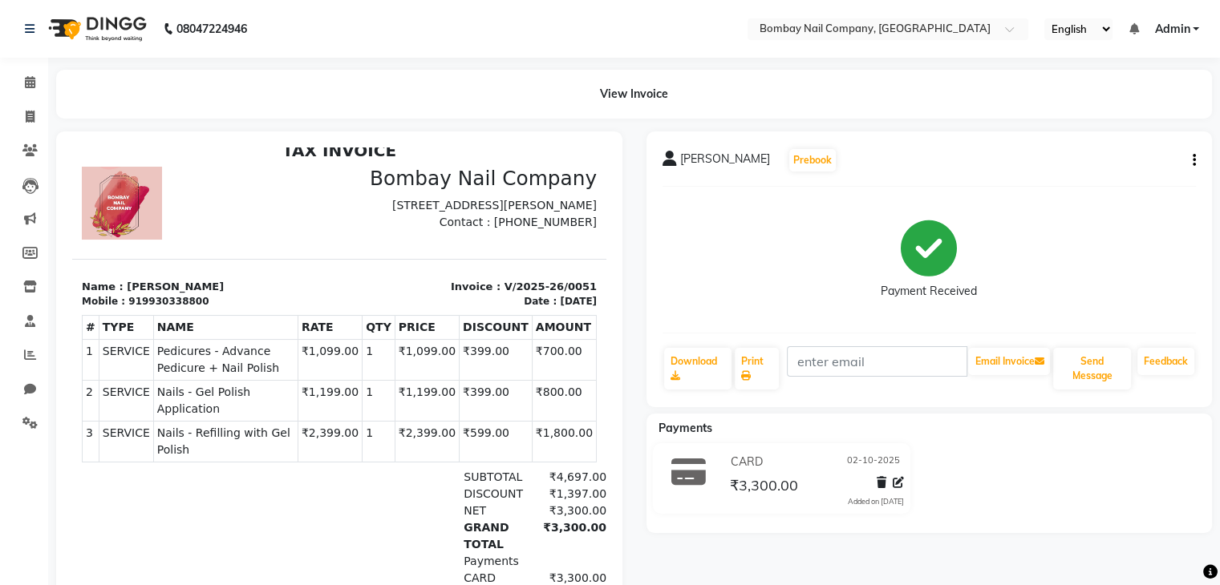
click at [362, 301] on section "Name : Nitika Agrawal Mobile : 919930338800 Invoice : V/2025-26/0051 Date : 02/…" at bounding box center [339, 284] width 534 height 51
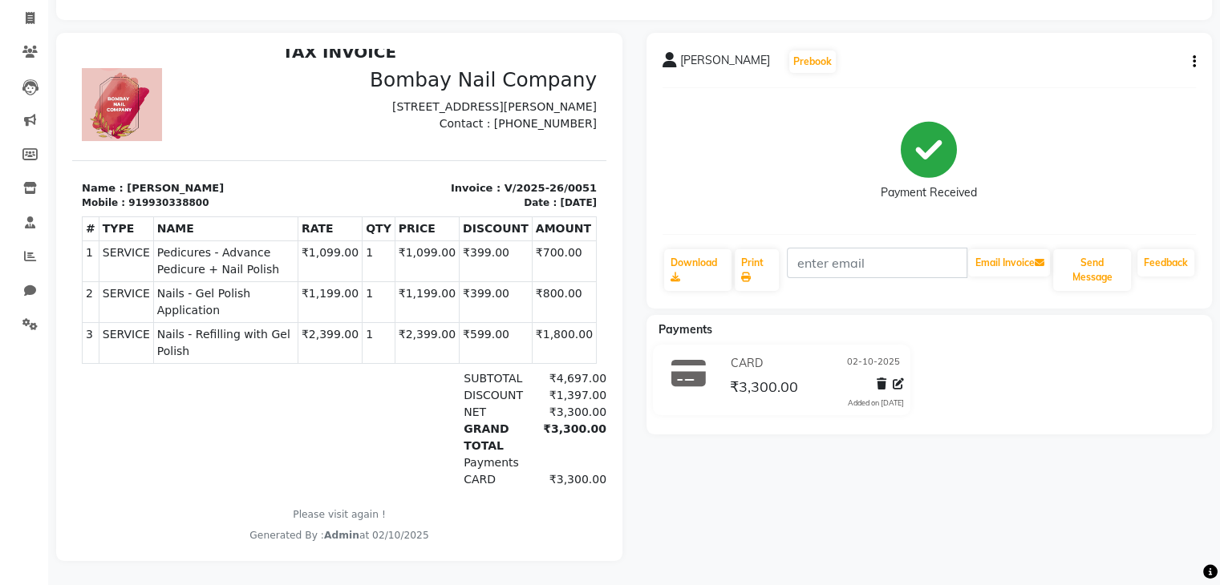
click at [554, 476] on div "₹3,300.00" at bounding box center [568, 480] width 76 height 17
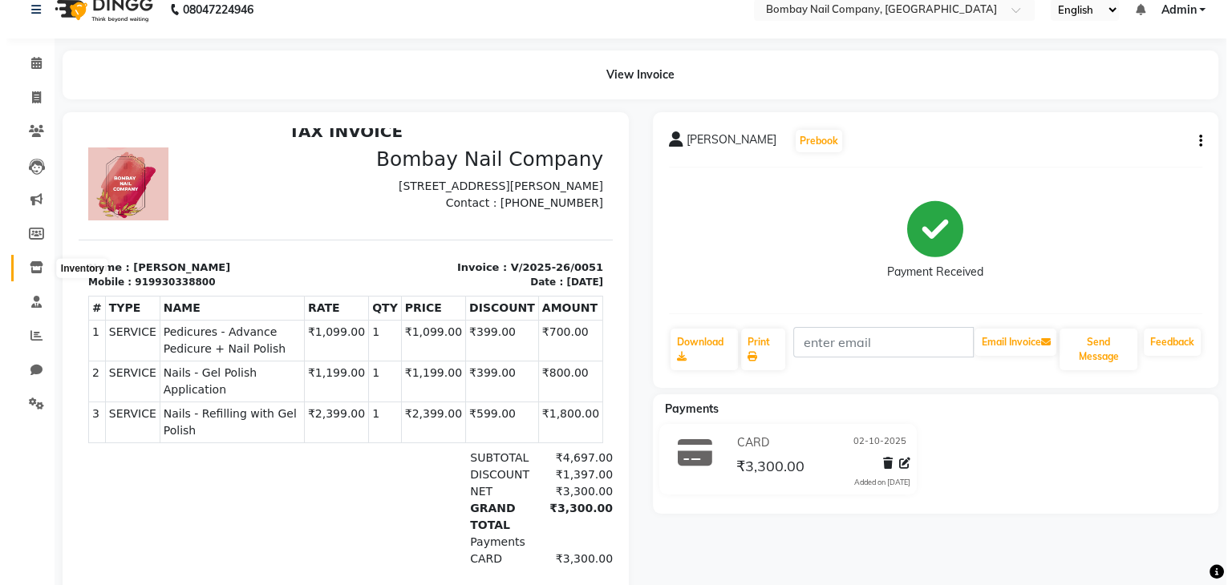
scroll to position [0, 0]
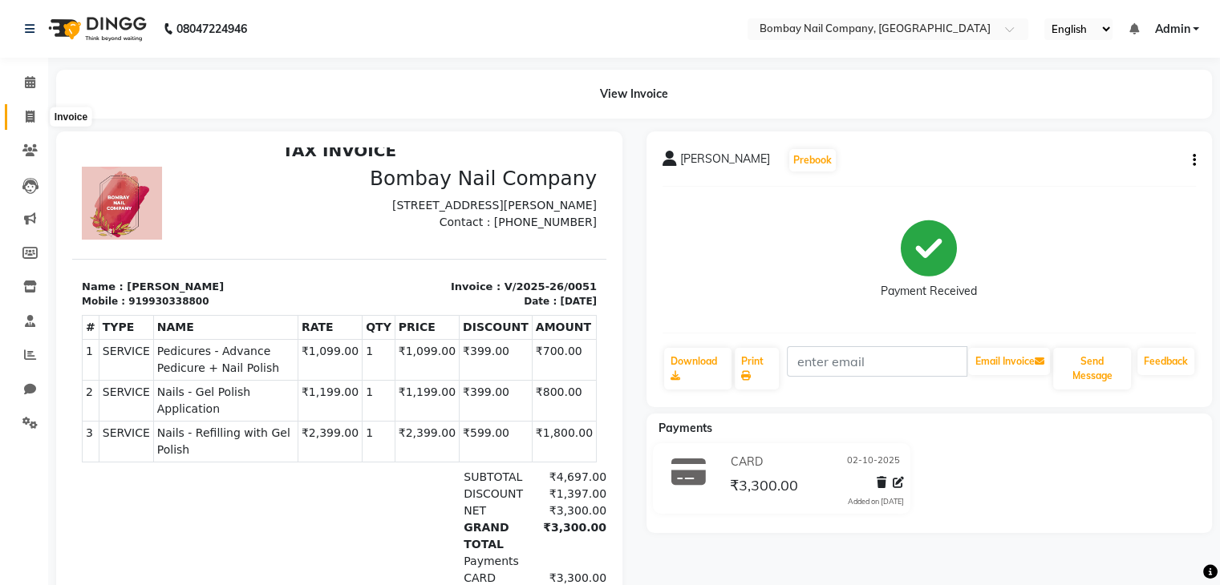
click at [26, 112] on icon at bounding box center [30, 117] width 9 height 12
select select "service"
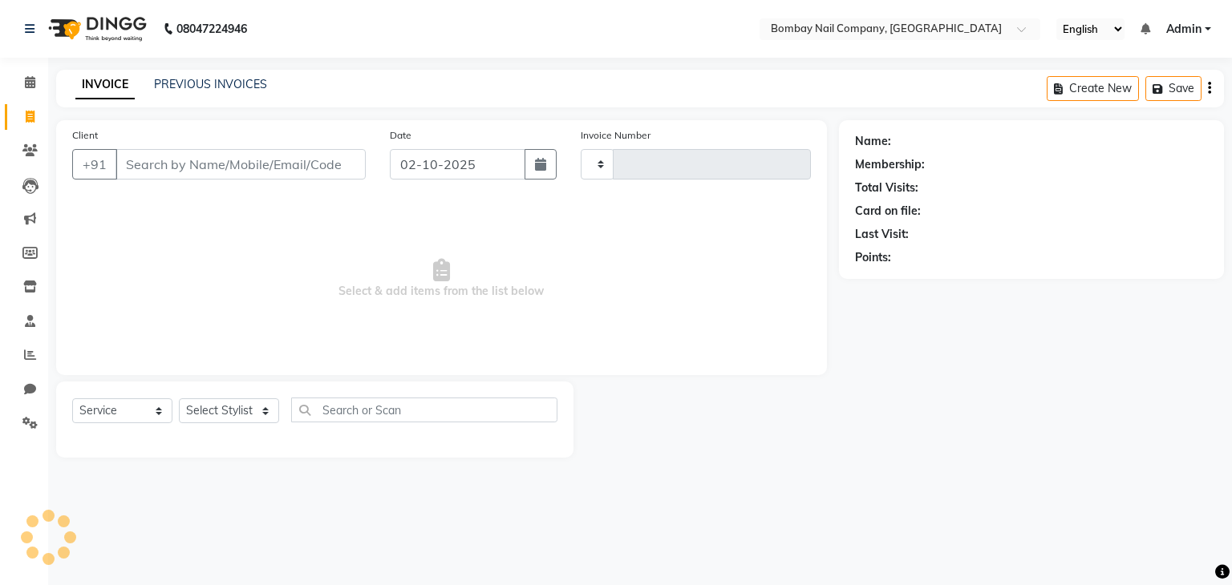
type input "0052"
select select "8785"
click at [251, 87] on link "PREVIOUS INVOICES" at bounding box center [210, 84] width 113 height 14
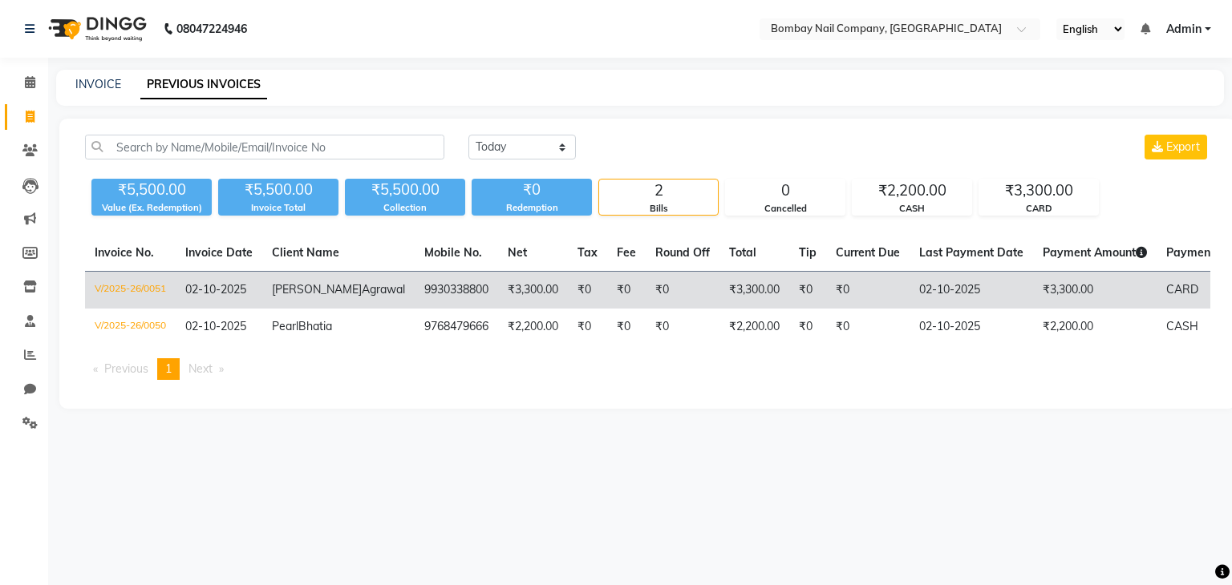
click at [719, 307] on td "₹3,300.00" at bounding box center [754, 291] width 70 height 38
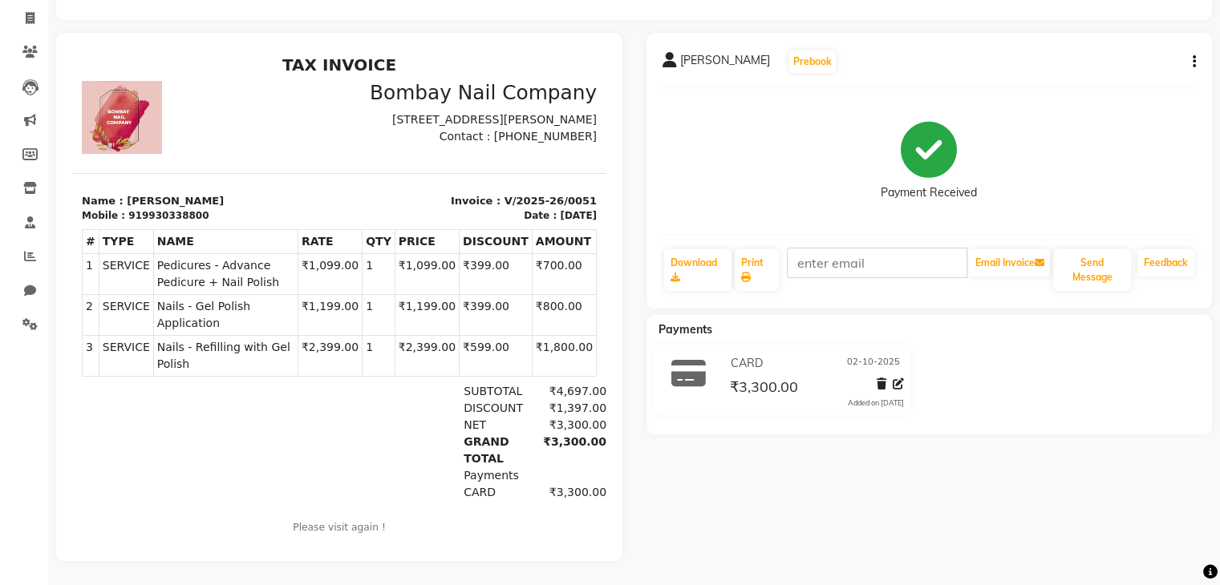
scroll to position [103, 0]
click at [34, 15] on span at bounding box center [30, 19] width 28 height 18
select select "service"
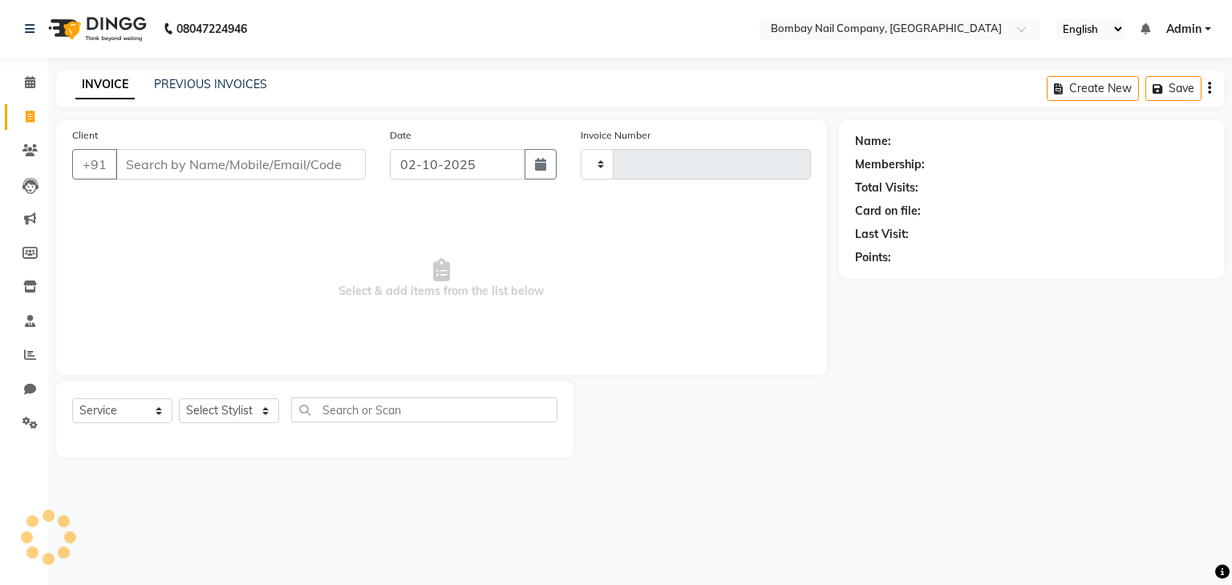
type input "0052"
select select "8785"
click at [36, 87] on span at bounding box center [30, 83] width 28 height 18
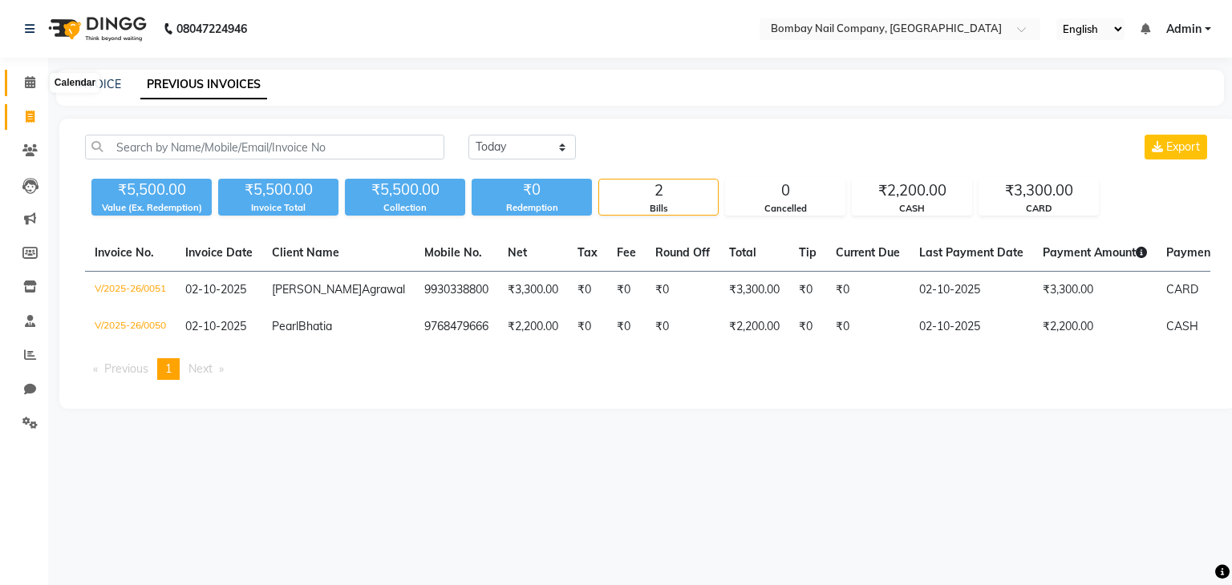
click at [30, 90] on span at bounding box center [30, 83] width 28 height 18
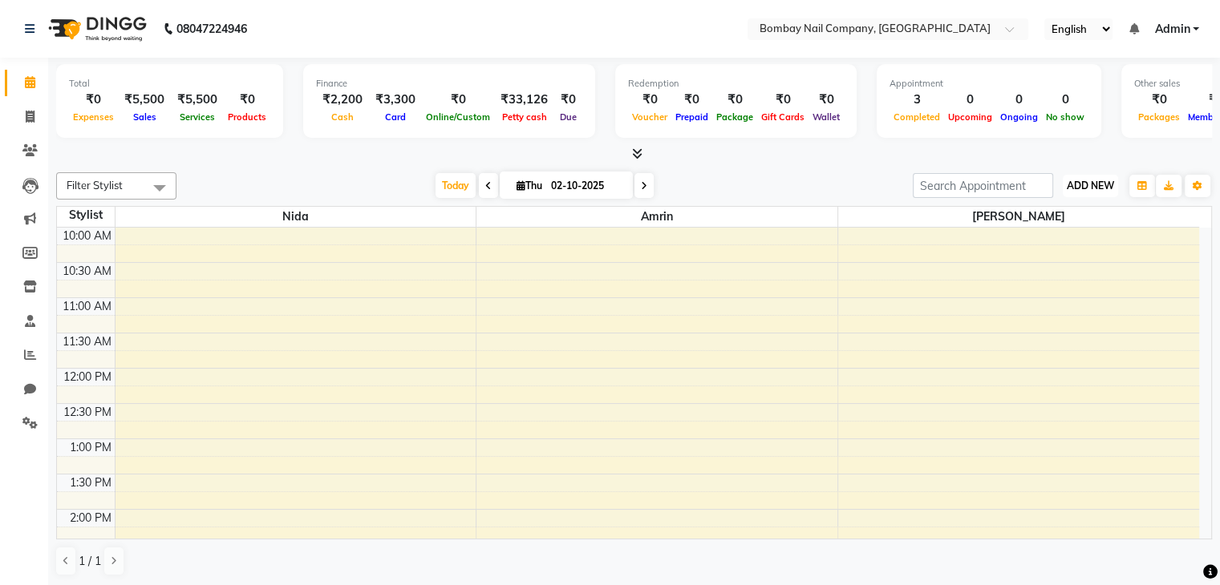
click at [1104, 184] on span "ADD NEW" at bounding box center [1090, 186] width 47 height 12
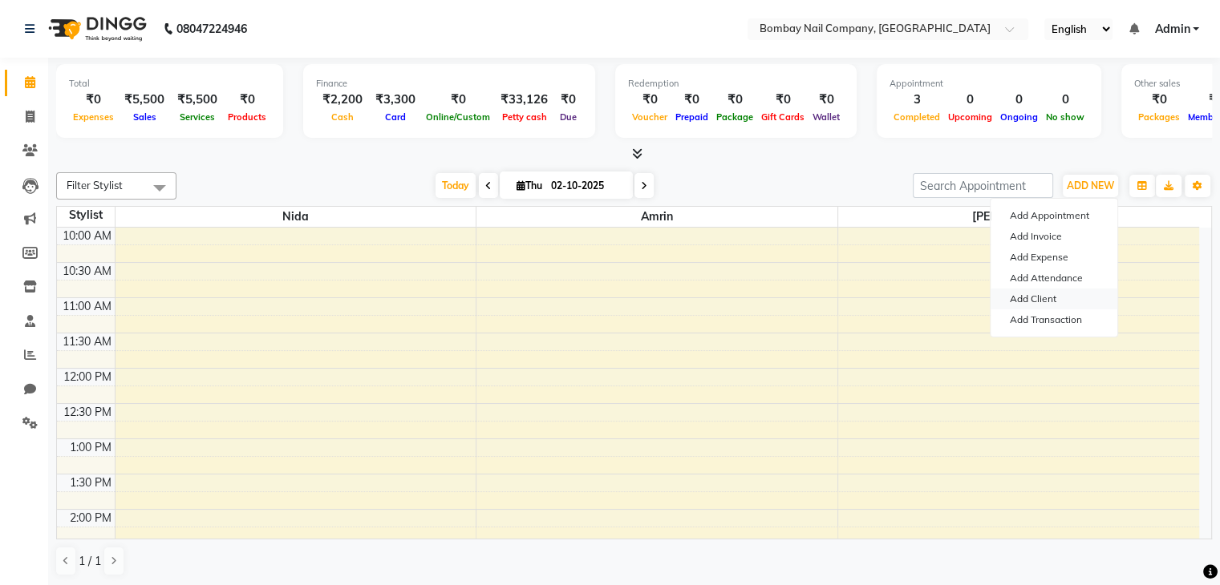
click at [1037, 294] on link "Add Client" at bounding box center [1053, 299] width 127 height 21
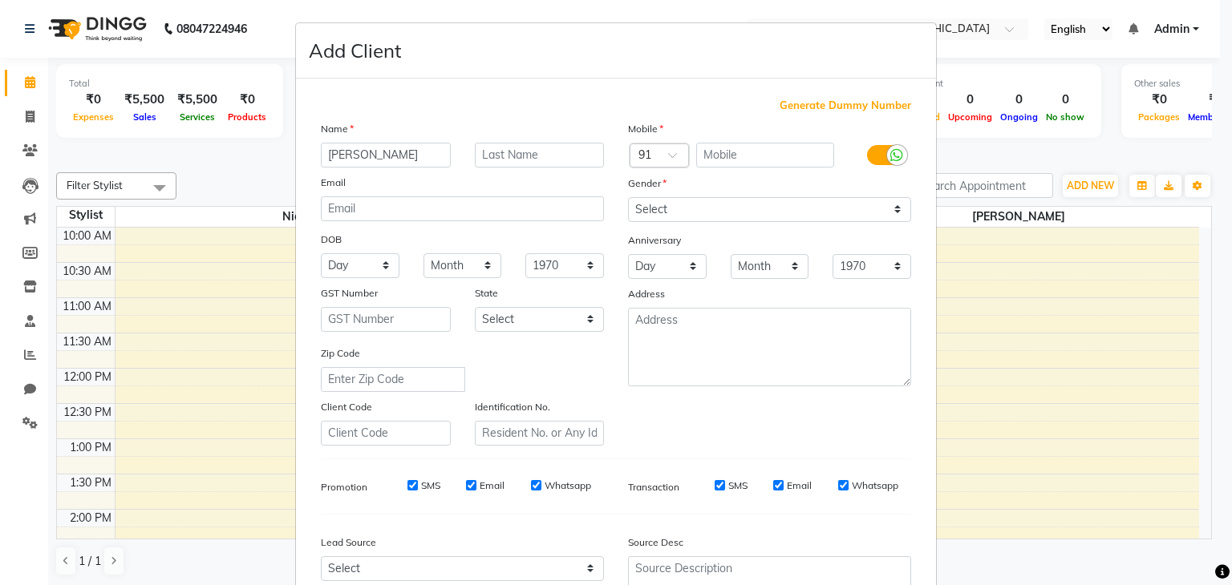
type input "[PERSON_NAME]"
click at [550, 161] on input "text" at bounding box center [540, 155] width 130 height 25
type input "[PERSON_NAME]"
click at [336, 155] on input "[PERSON_NAME]" at bounding box center [386, 155] width 130 height 25
type input "Srushti"
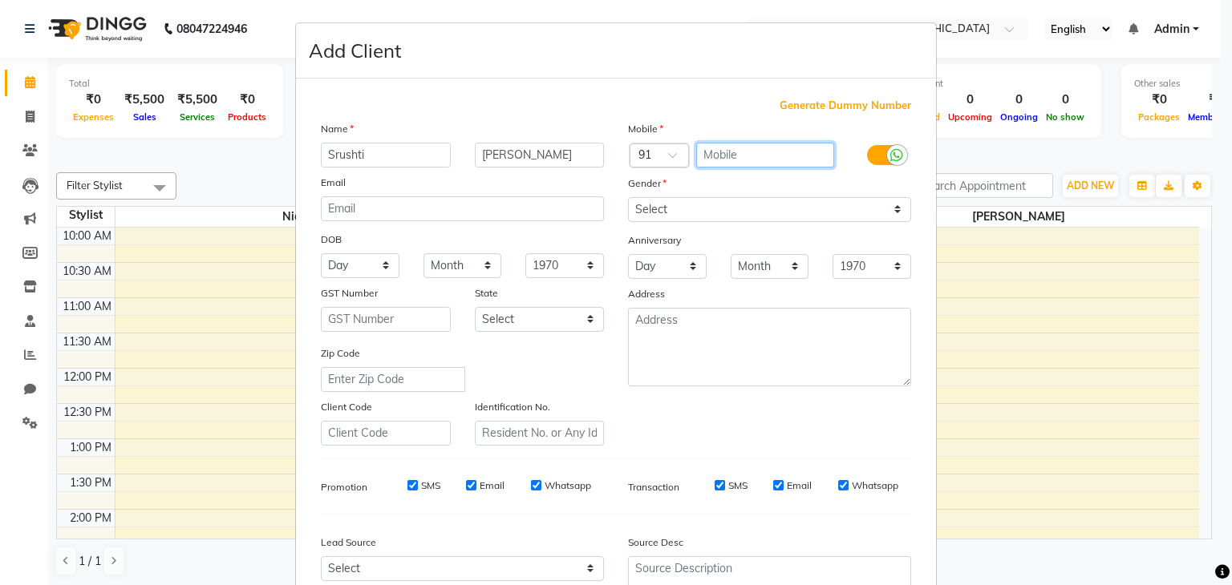
click at [737, 160] on input "text" at bounding box center [765, 155] width 139 height 25
type input "9920680425"
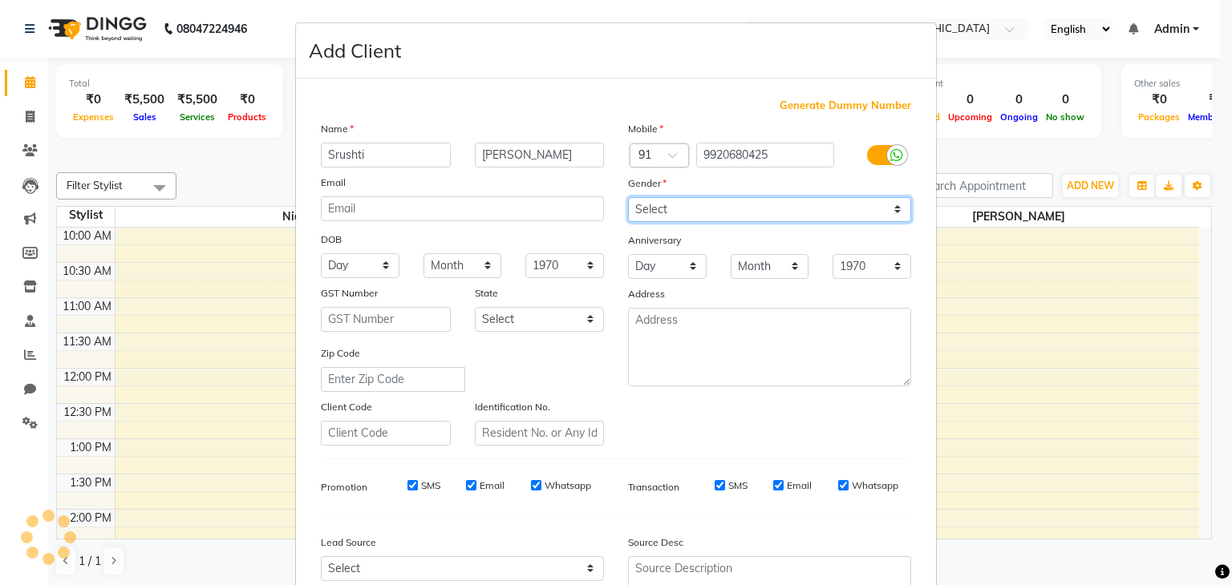
click at [764, 205] on select "Select [DEMOGRAPHIC_DATA] [DEMOGRAPHIC_DATA] Other Prefer Not To Say" at bounding box center [769, 209] width 283 height 25
select select "[DEMOGRAPHIC_DATA]"
click at [628, 198] on select "Select [DEMOGRAPHIC_DATA] [DEMOGRAPHIC_DATA] Other Prefer Not To Say" at bounding box center [769, 209] width 283 height 25
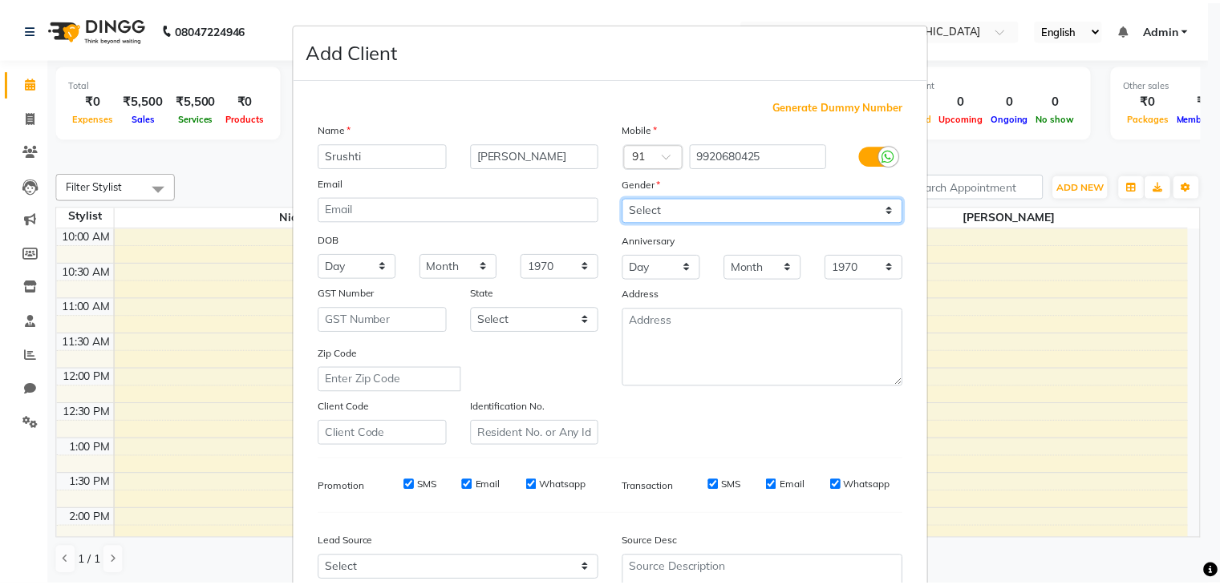
scroll to position [137, 0]
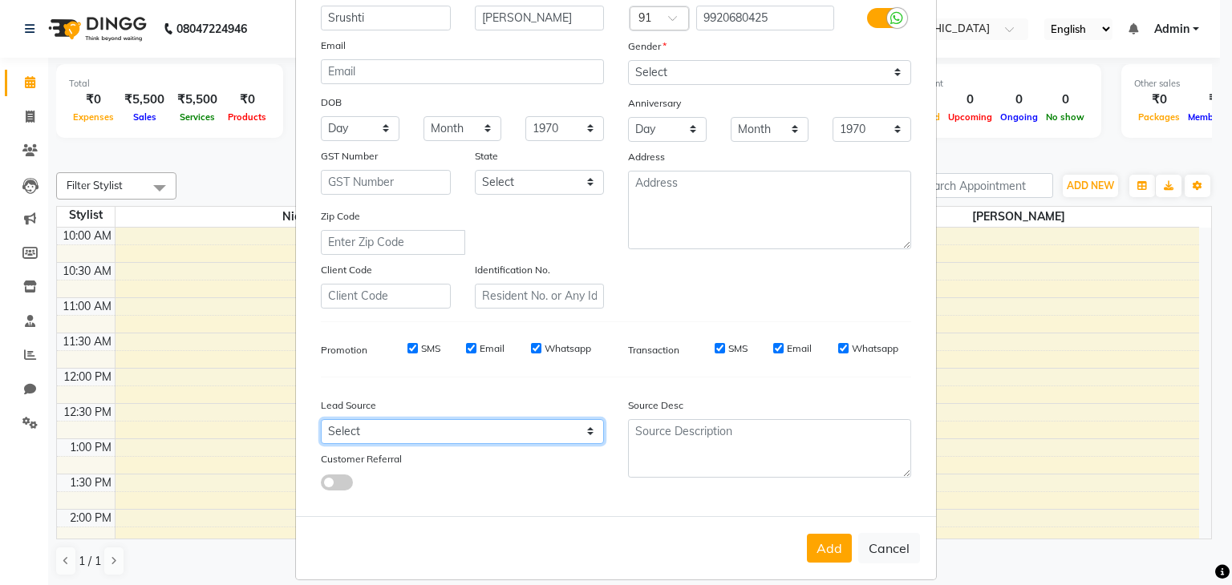
click at [482, 444] on select "Select Walk-in Referral Internet Friend Word of Mouth Advertisement Facebook Ju…" at bounding box center [462, 431] width 283 height 25
drag, startPoint x: 482, startPoint y: 444, endPoint x: 411, endPoint y: 439, distance: 71.5
click at [411, 439] on select "Select Walk-in Referral Internet Friend Word of Mouth Advertisement Facebook Ju…" at bounding box center [462, 431] width 283 height 25
select select "56837"
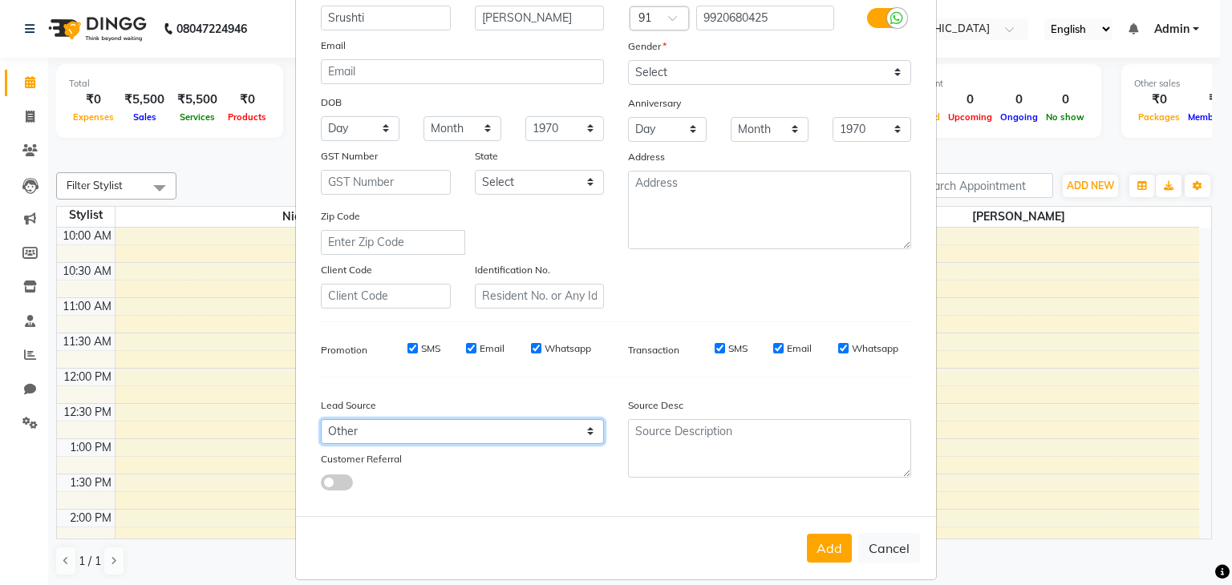
click at [321, 426] on select "Select Walk-in Referral Internet Friend Word of Mouth Advertisement Facebook Ju…" at bounding box center [462, 431] width 283 height 25
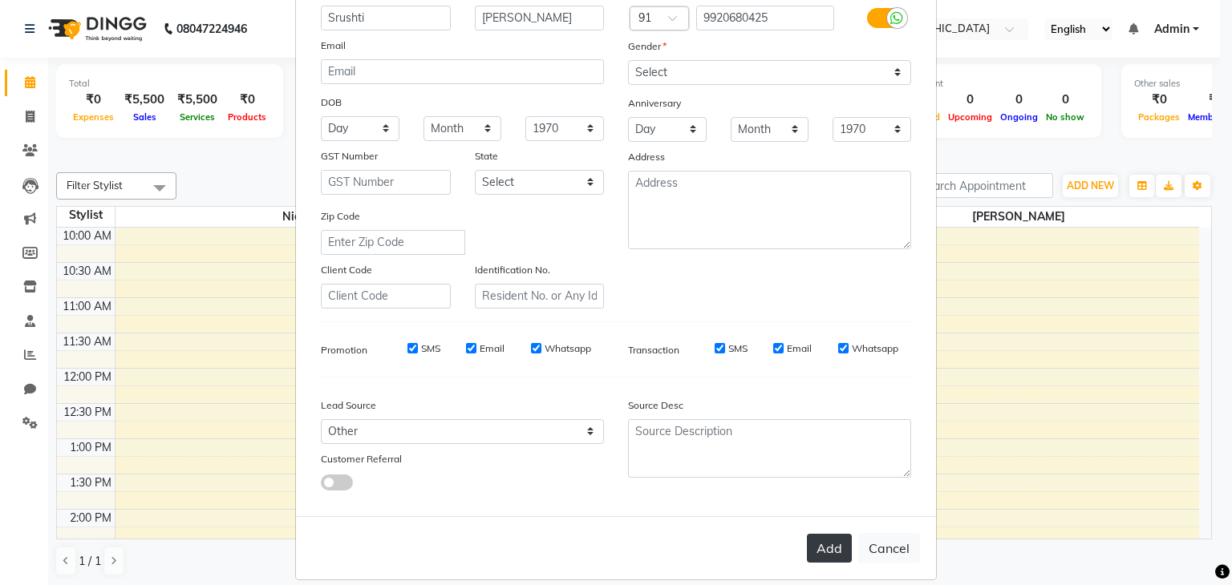
click at [829, 550] on button "Add" at bounding box center [829, 548] width 45 height 29
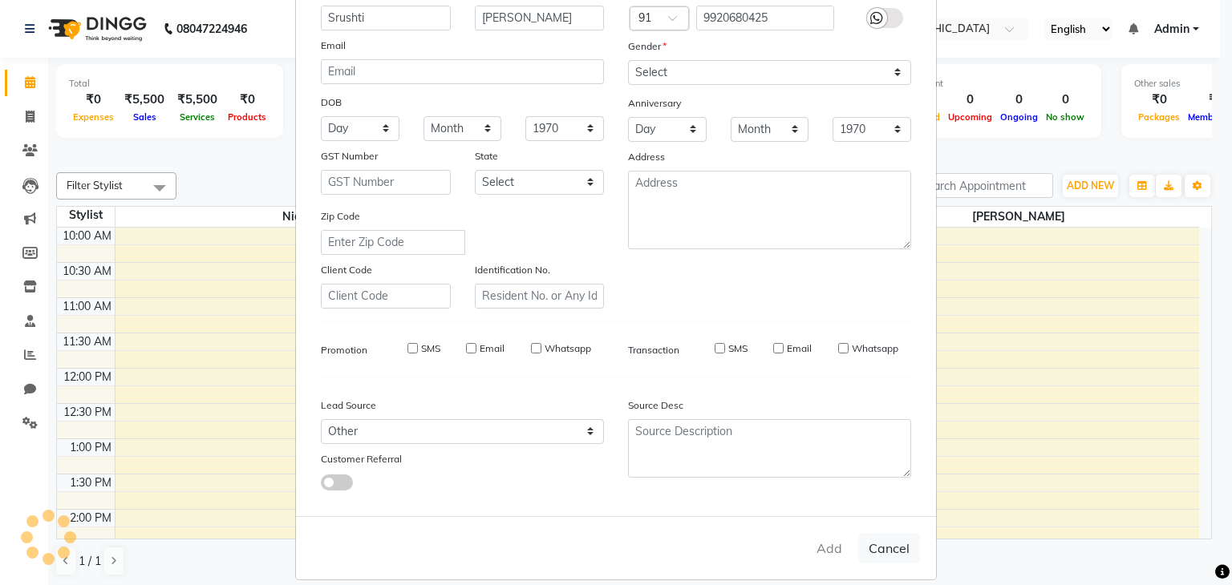
select select
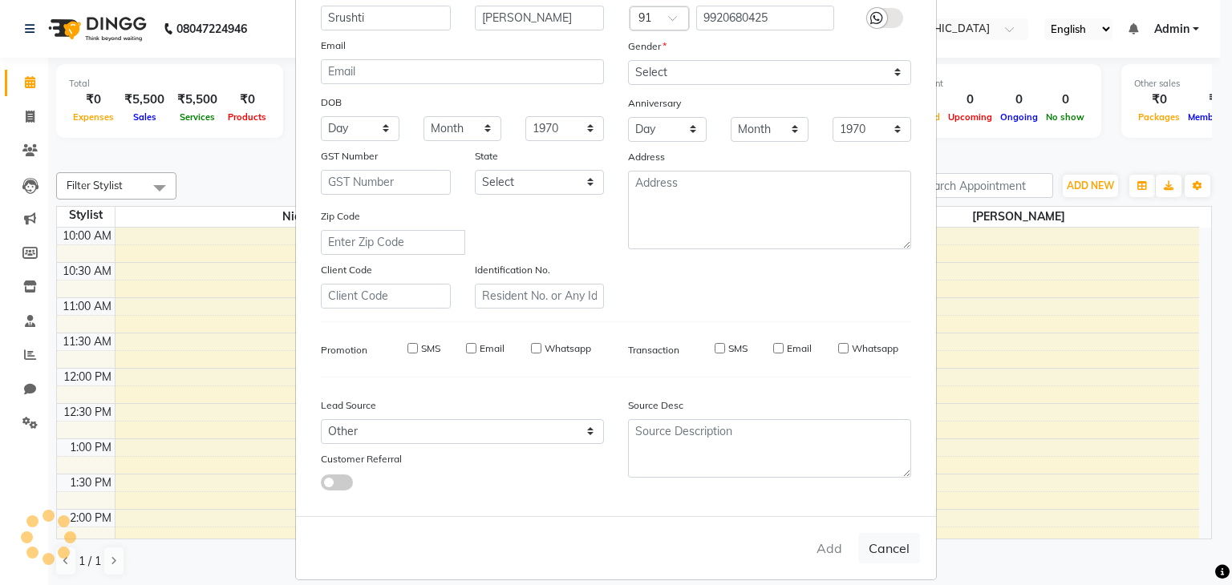
select select
checkbox input "false"
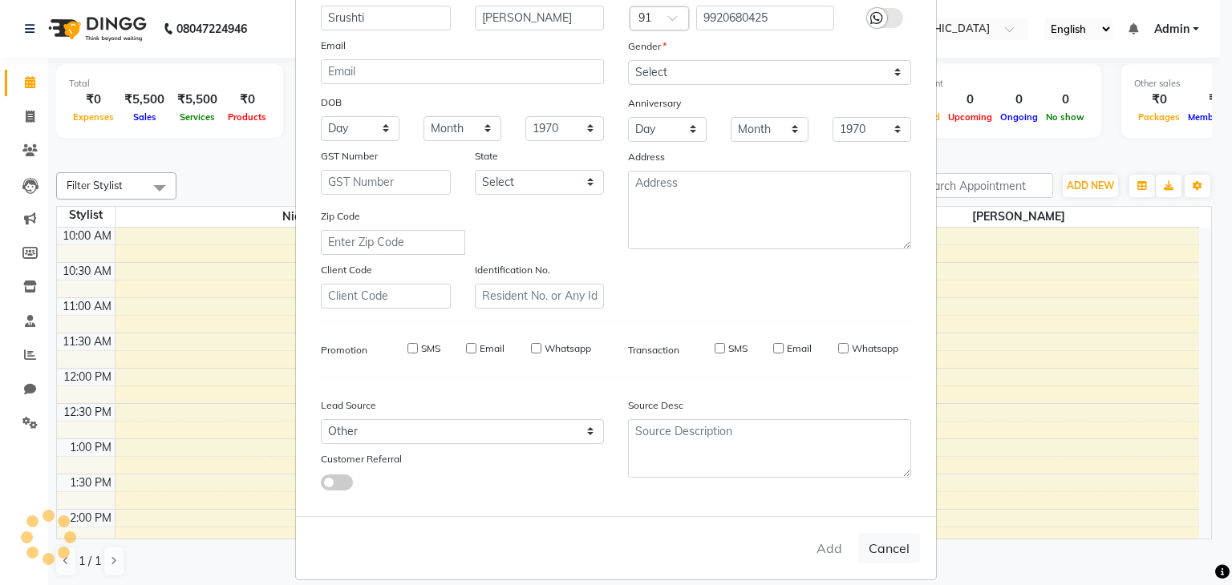
checkbox input "false"
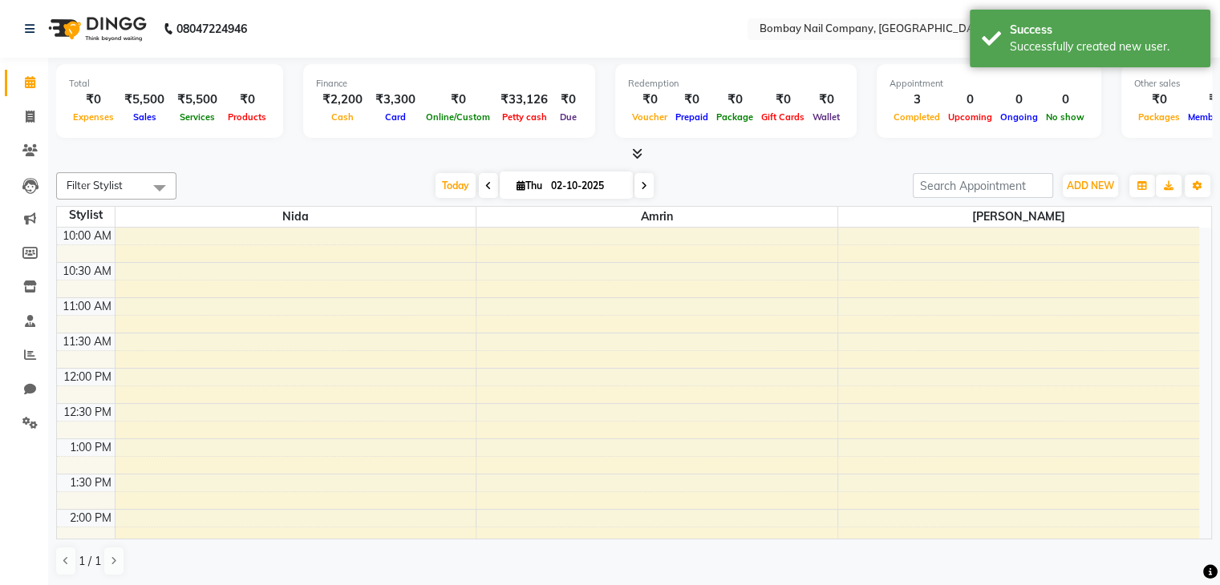
scroll to position [1, 0]
